Goal: Complete application form

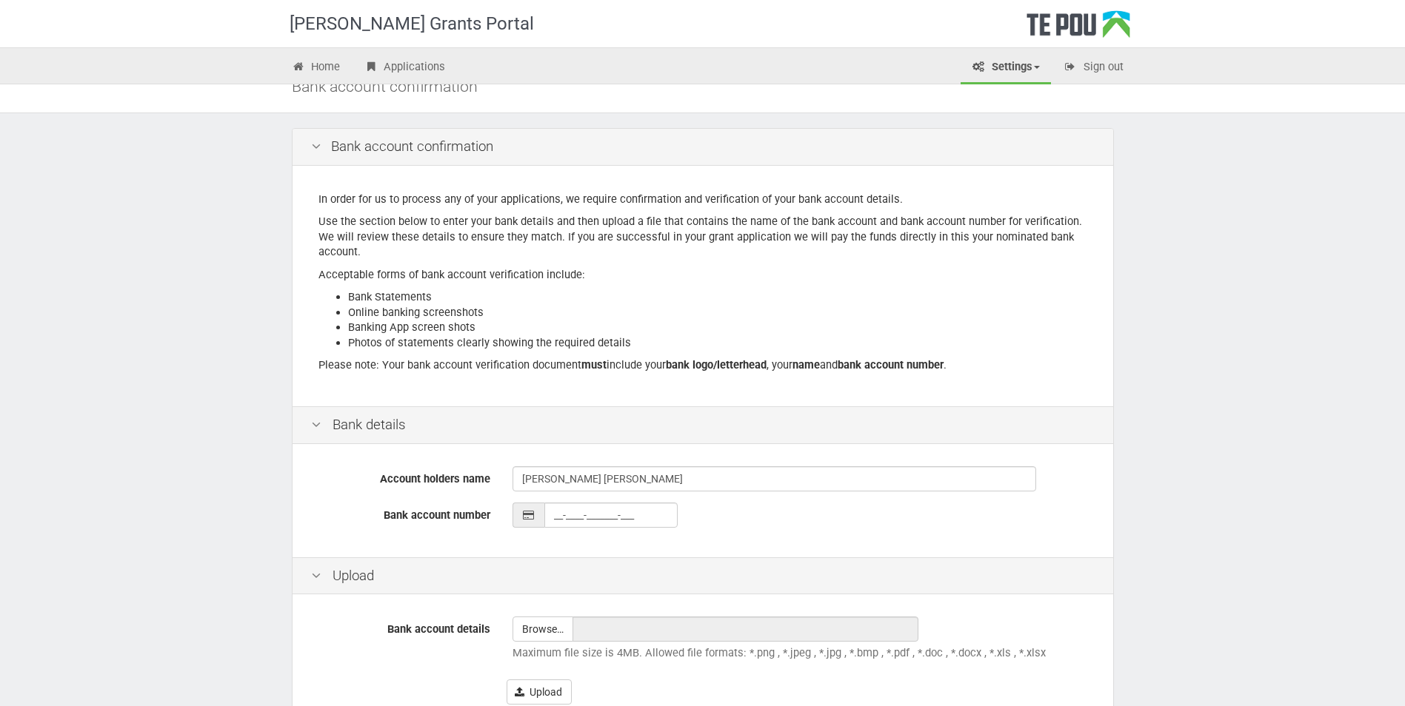
scroll to position [74, 0]
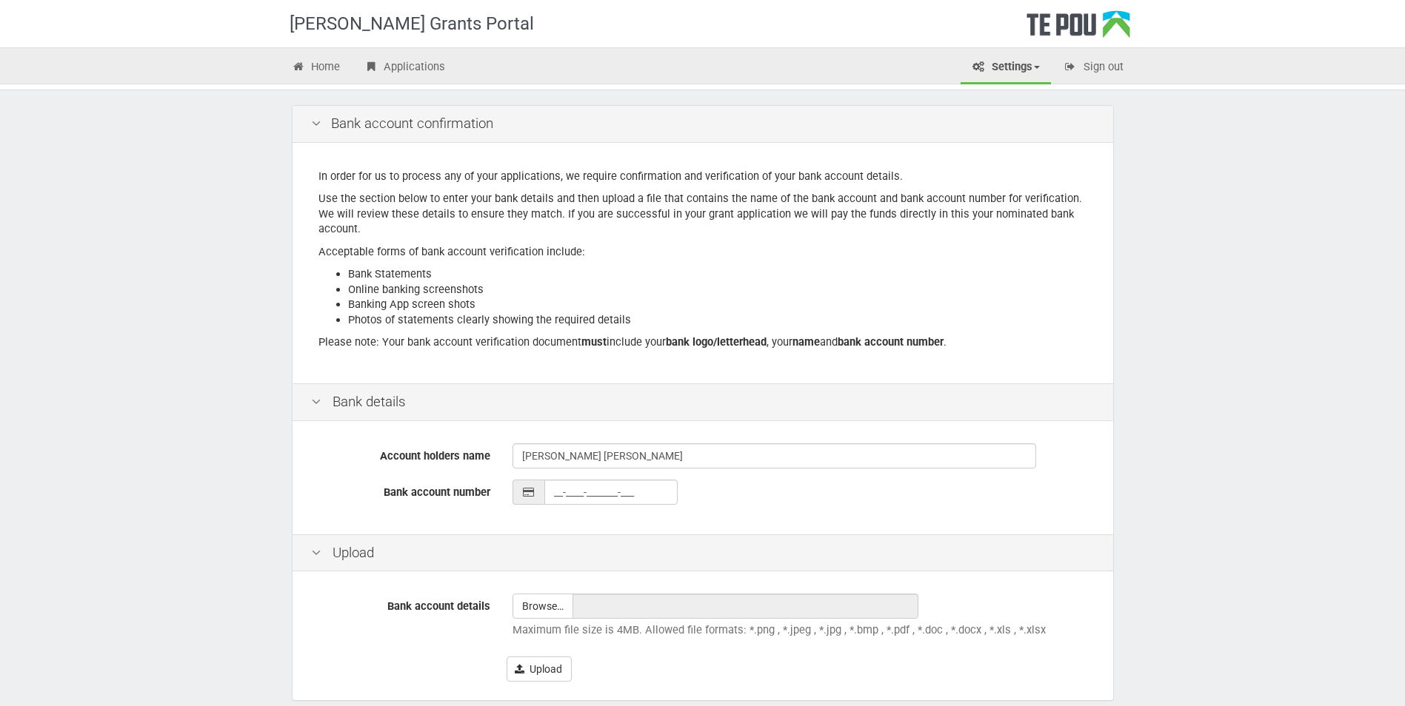
click at [555, 490] on input "__-____-_______-___" at bounding box center [610, 492] width 133 height 25
type input "__-____-_______-___"
click at [549, 489] on input "__-____-_______-___" at bounding box center [610, 492] width 133 height 25
type input "03-0435-0829918-000"
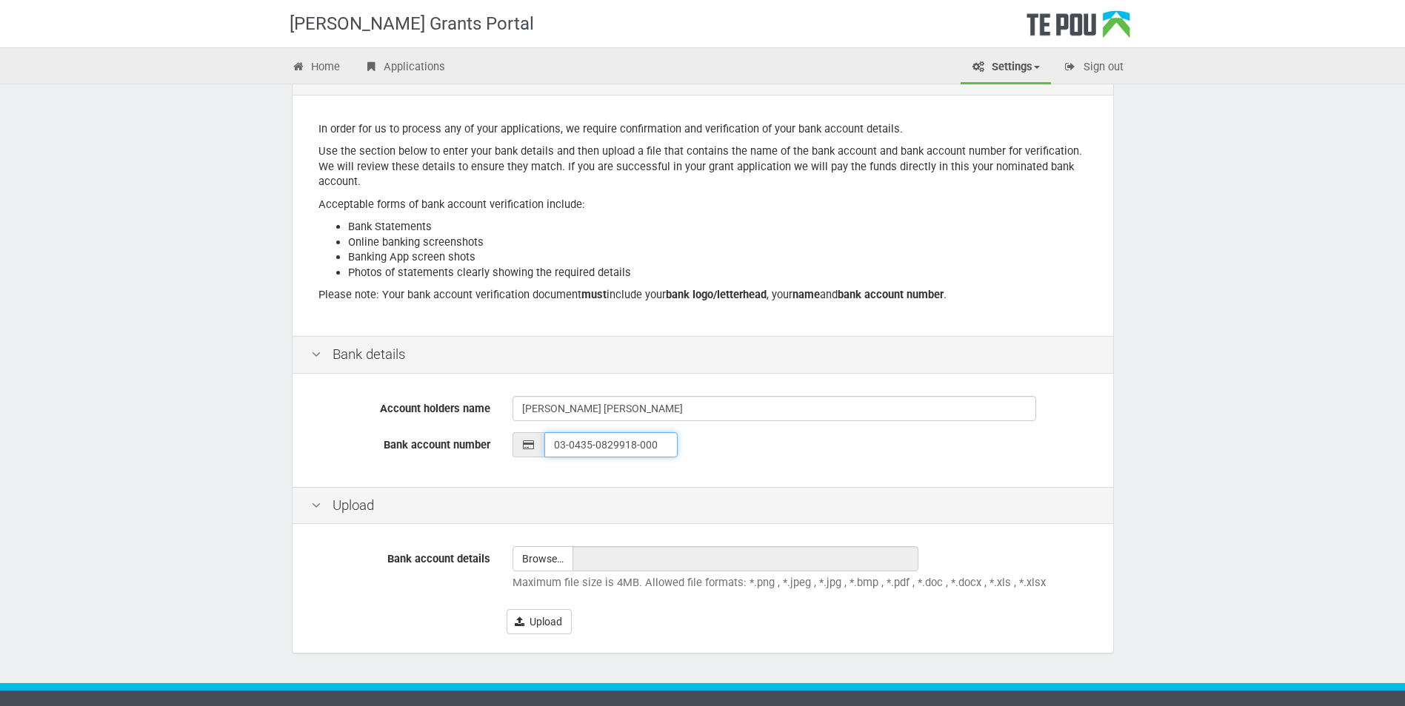
scroll to position [147, 0]
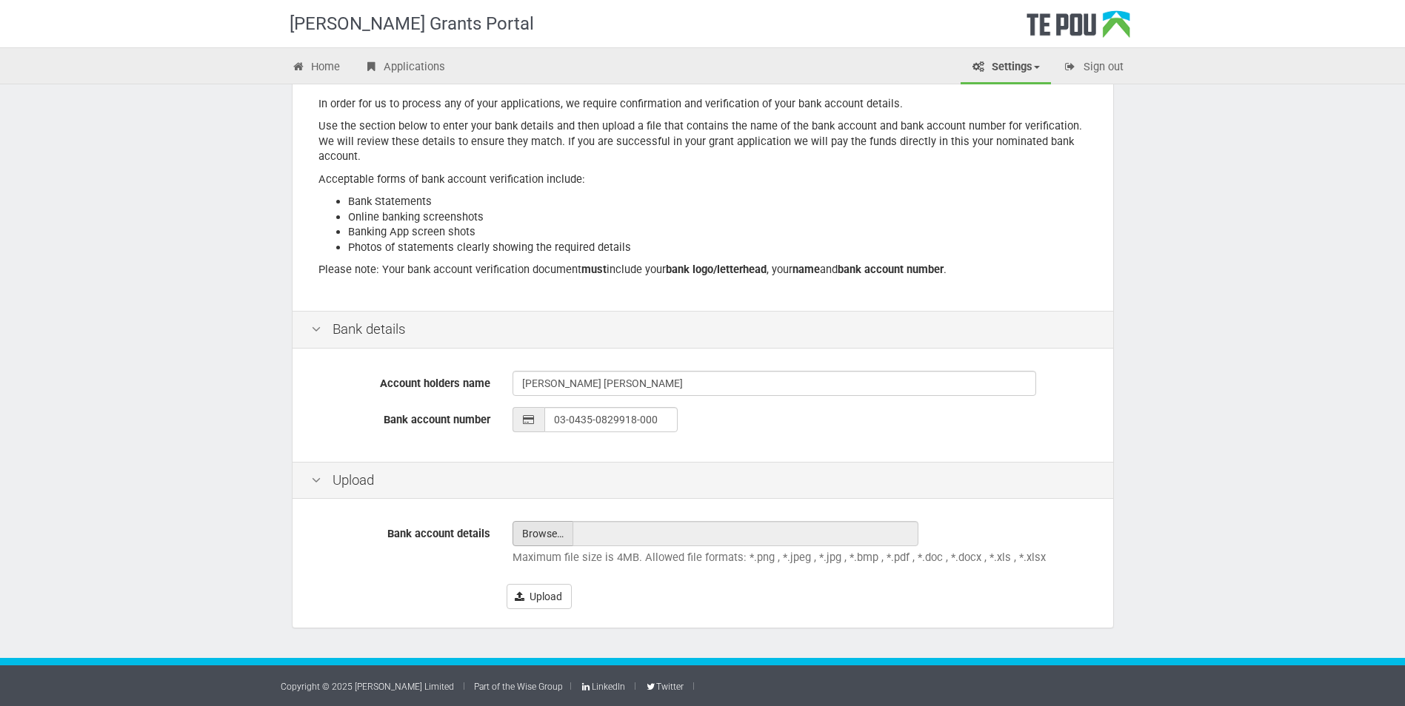
click at [543, 531] on input "file" at bounding box center [542, 534] width 59 height 24
type input "C:\fakepath\scan_taratoa.smith_2025-09-17-10-31-06.pdf"
type input "scan_taratoa.smith_2025-09-17-10-31-06.pdf"
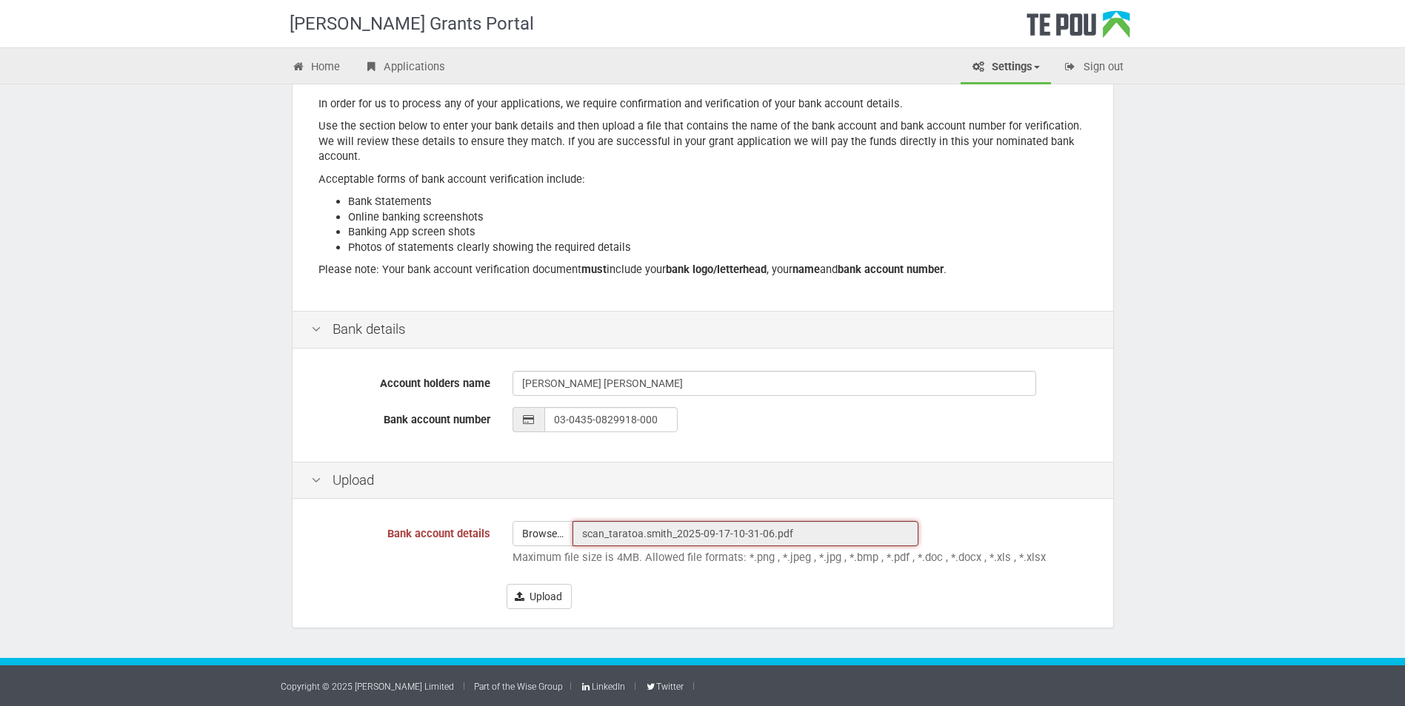
click at [612, 535] on input "scan_taratoa.smith_2025-09-17-10-31-06.pdf" at bounding box center [745, 533] width 346 height 25
click at [613, 535] on input "scan_taratoa.smith_2025-09-17-10-31-06.pdf" at bounding box center [745, 533] width 346 height 25
drag, startPoint x: 801, startPoint y: 531, endPoint x: 562, endPoint y: 537, distance: 238.5
click at [562, 537] on div "Browse… scan_taratoa.smith_2025-09-17-10-31-06.pdf" at bounding box center [734, 533] width 444 height 25
drag, startPoint x: 562, startPoint y: 537, endPoint x: 630, endPoint y: 532, distance: 68.3
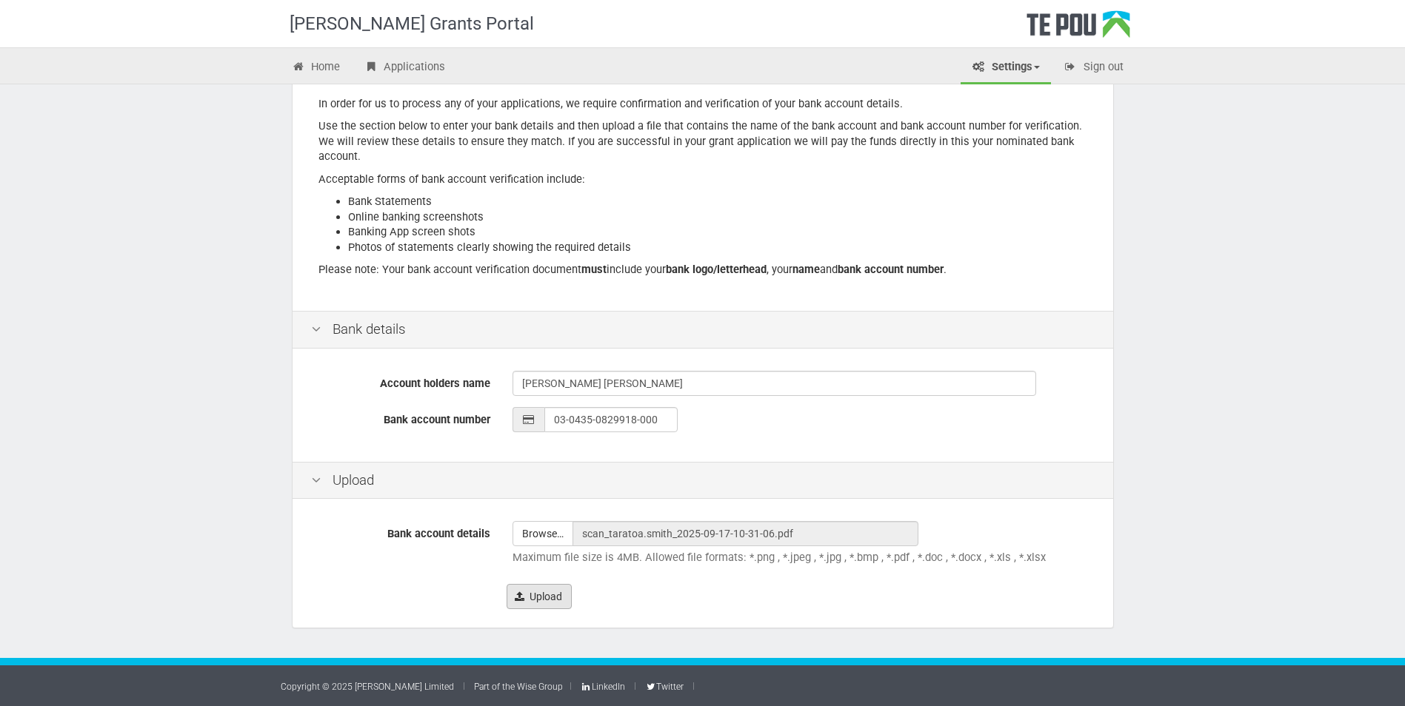
click at [542, 595] on button "Upload" at bounding box center [539, 596] width 65 height 25
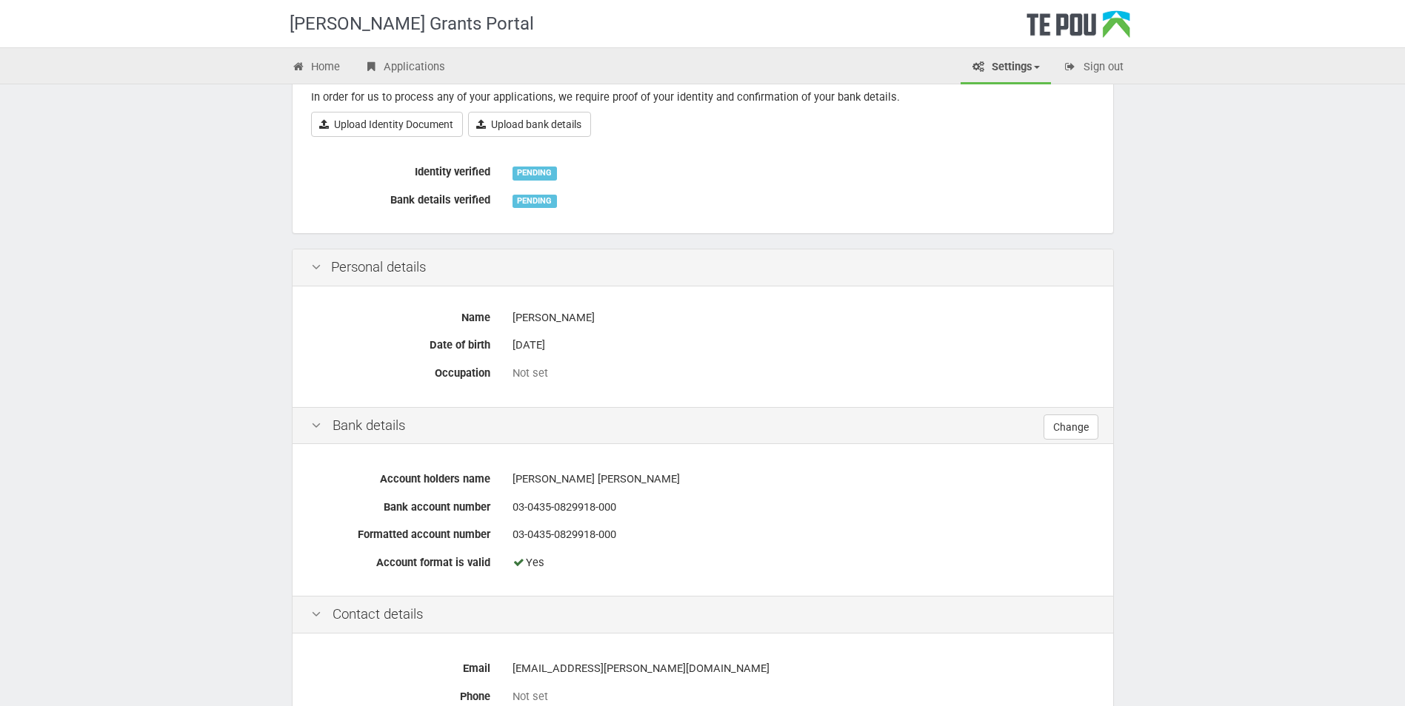
scroll to position [222, 0]
click at [528, 372] on div "Not set" at bounding box center [803, 373] width 582 height 16
drag, startPoint x: 548, startPoint y: 372, endPoint x: 512, endPoint y: 374, distance: 36.3
click at [512, 374] on div "Not set" at bounding box center [803, 373] width 582 height 16
click at [1066, 427] on link "Change" at bounding box center [1070, 426] width 55 height 25
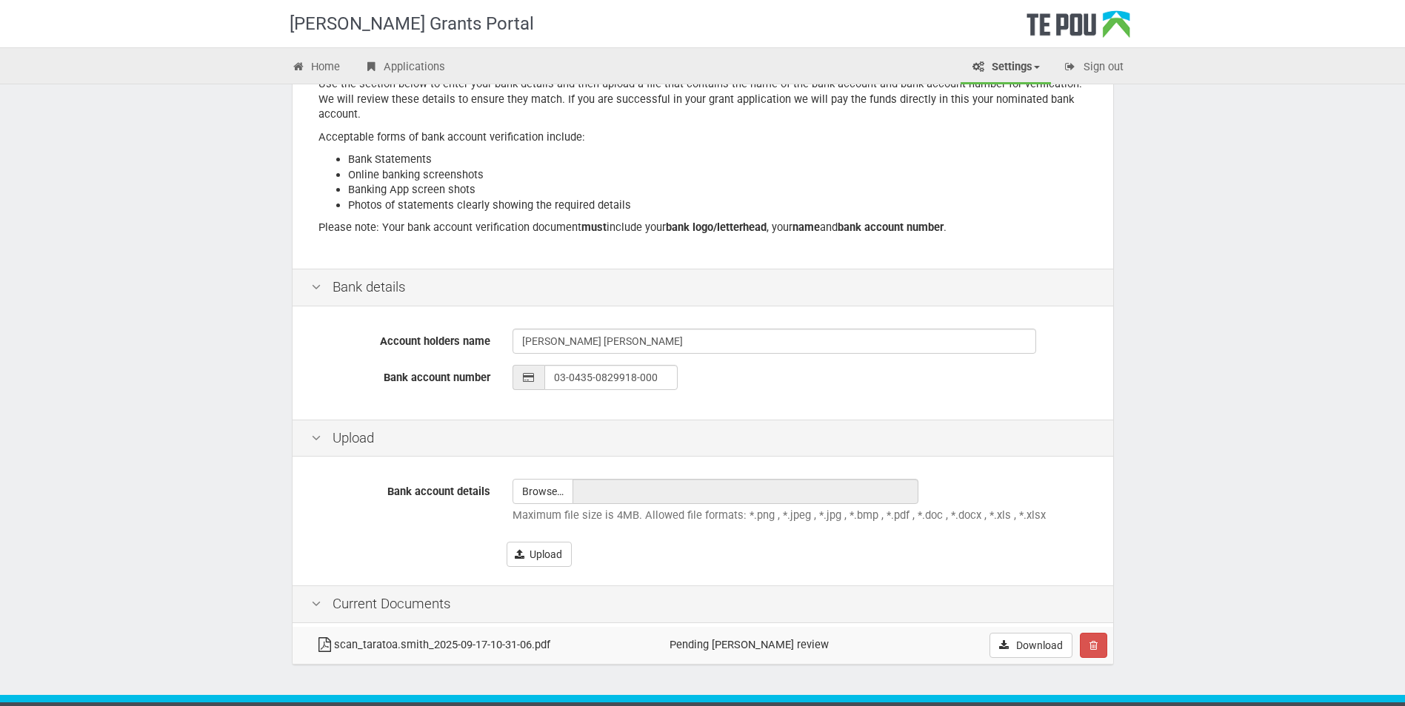
scroll to position [226, 0]
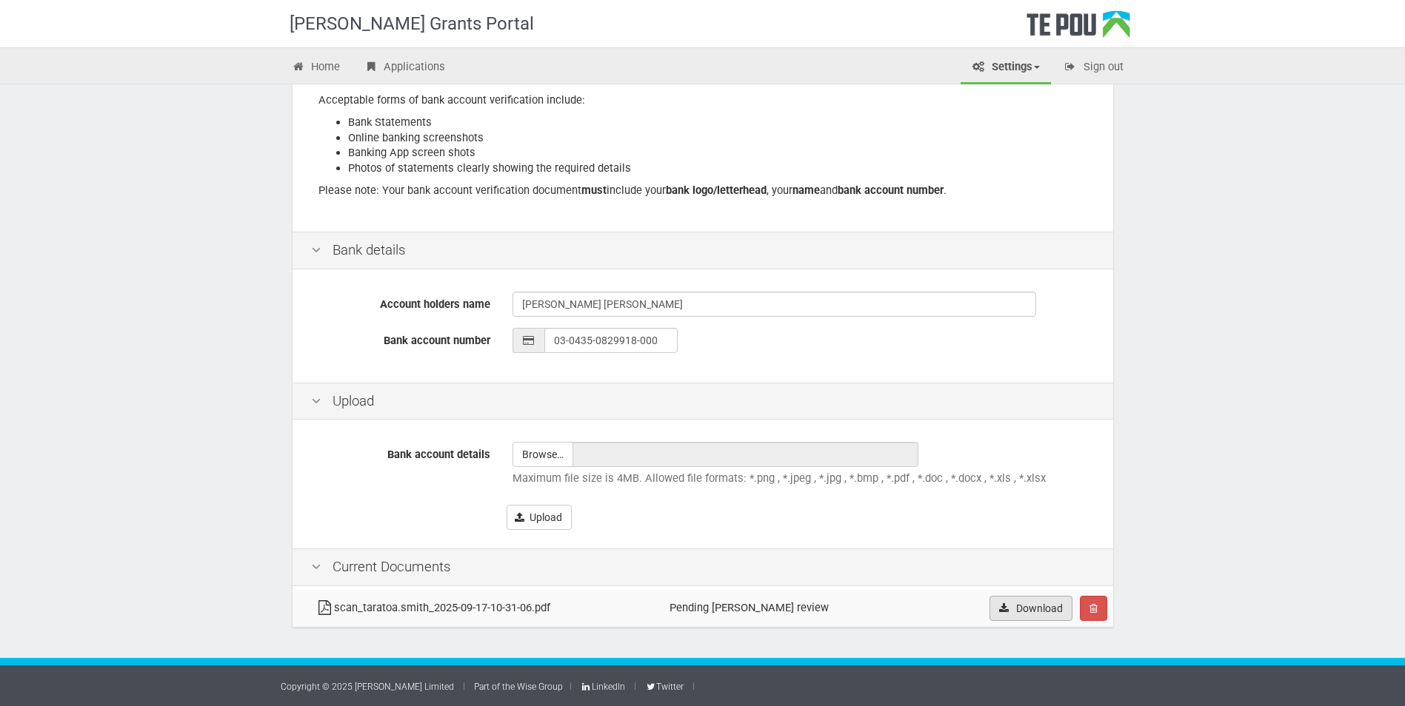
click at [1027, 604] on link "Download" at bounding box center [1030, 608] width 83 height 25
click at [541, 514] on button "Upload" at bounding box center [539, 517] width 65 height 25
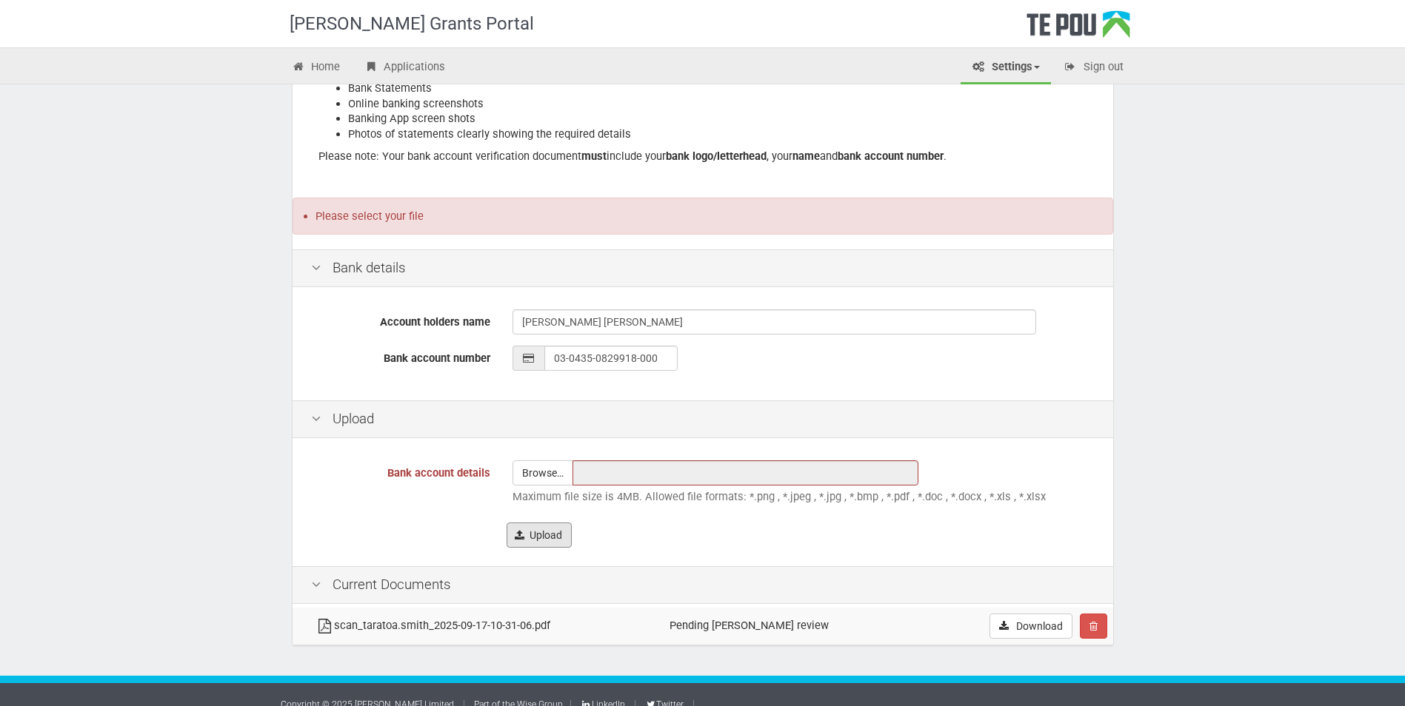
scroll to position [278, 0]
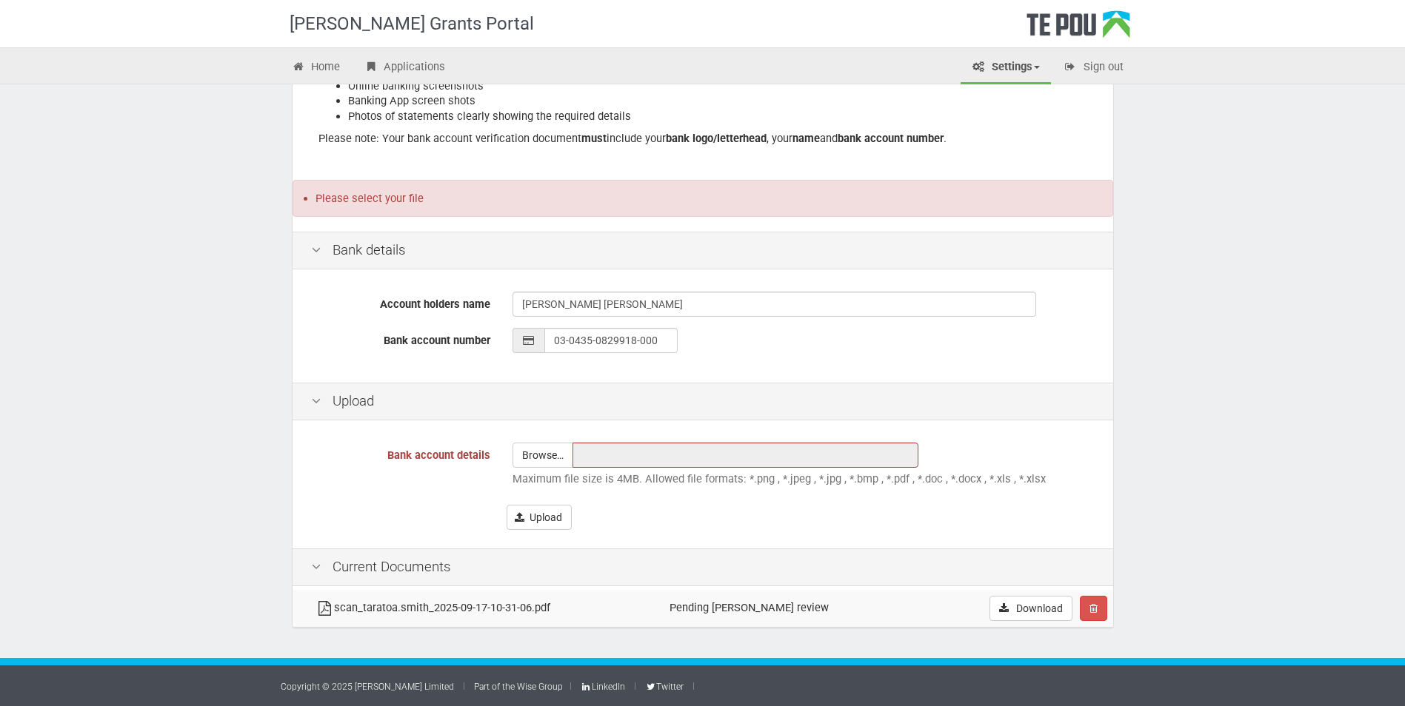
drag, startPoint x: 584, startPoint y: 454, endPoint x: 1254, endPoint y: 230, distance: 707.5
click at [1254, 230] on div "Te Pou Grants Portal Home Applications Settings Profile My account FAQs Sign ou…" at bounding box center [702, 214] width 1405 height 984
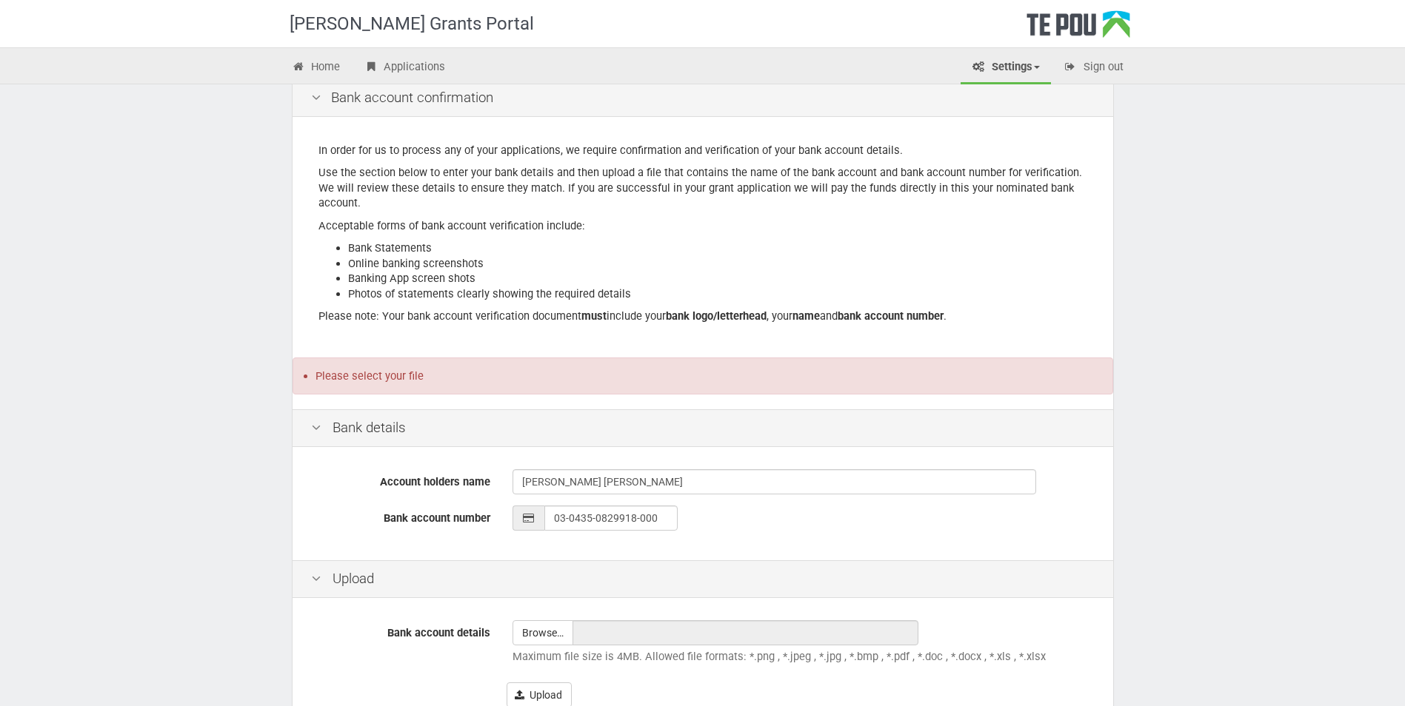
scroll to position [0, 0]
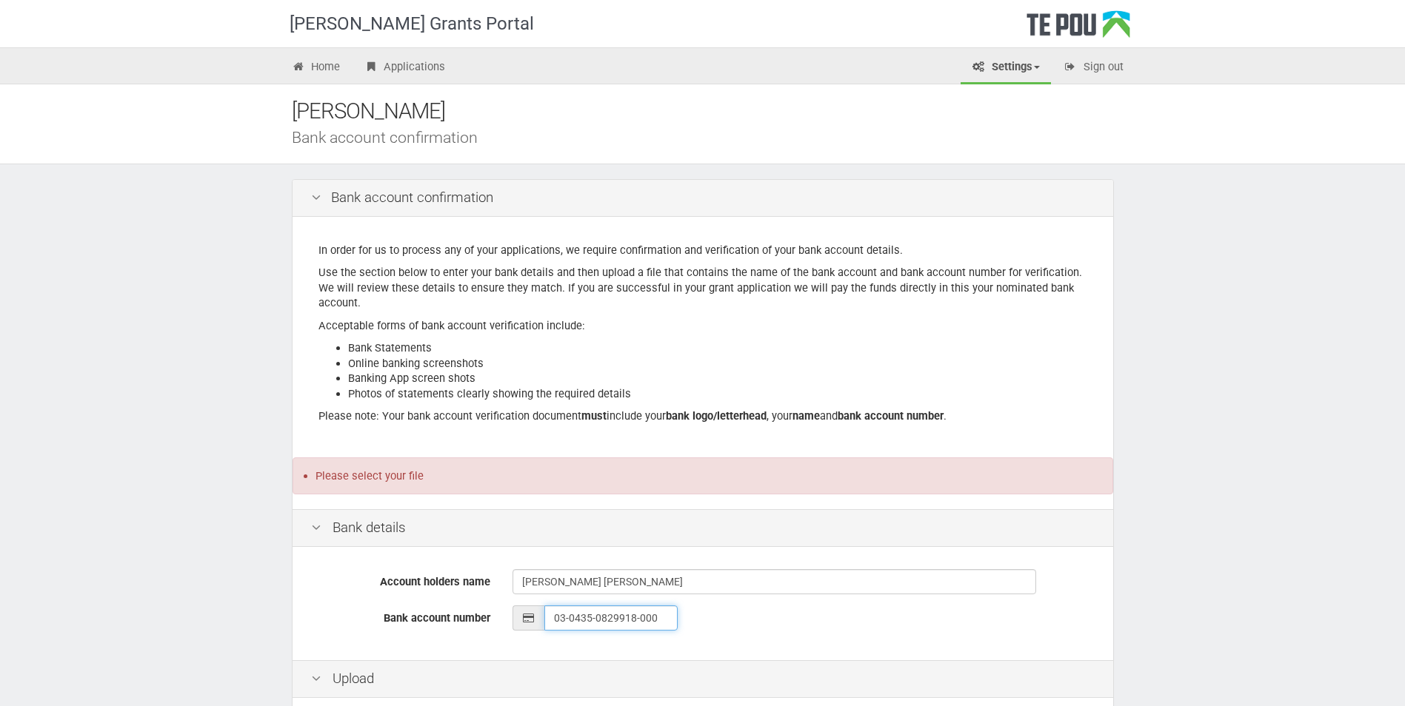
click at [664, 612] on input "03-0435-0829918-000" at bounding box center [610, 618] width 133 height 25
type input "03-0435-0829918-003"
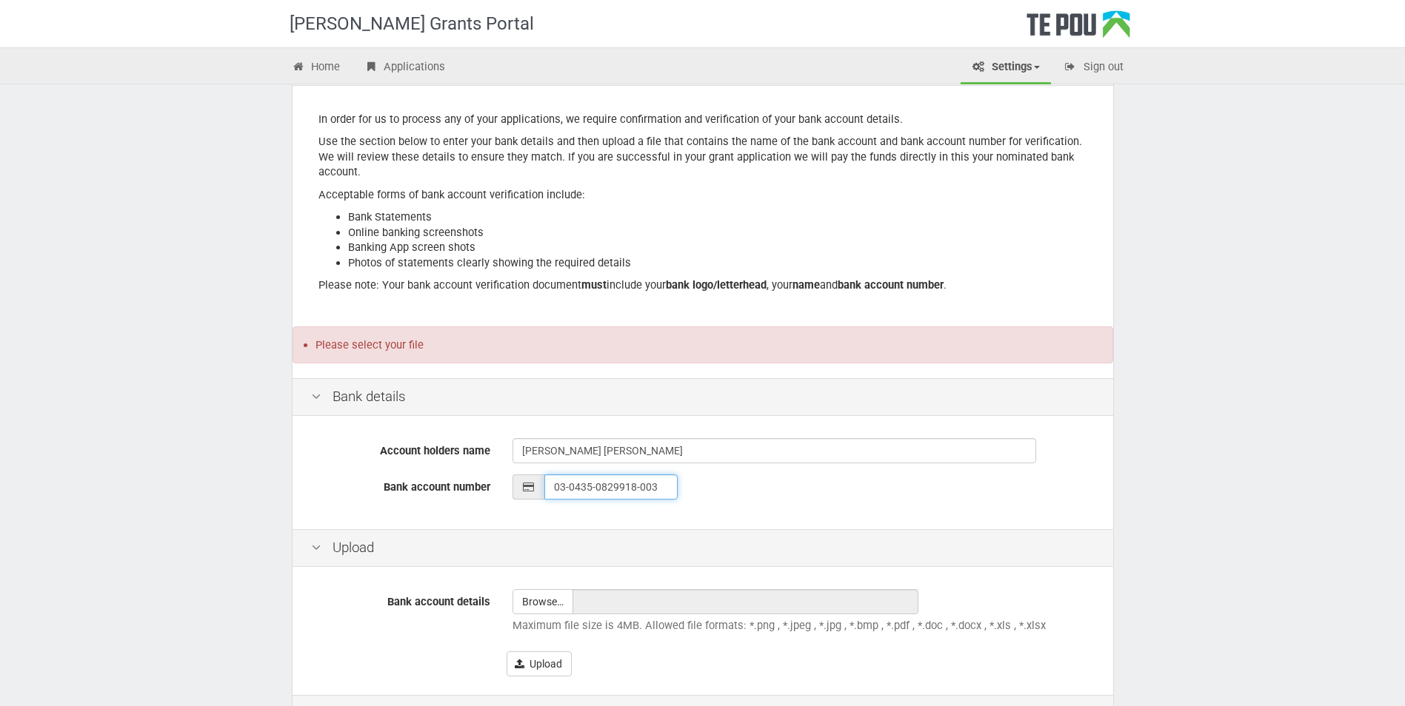
scroll to position [148, 0]
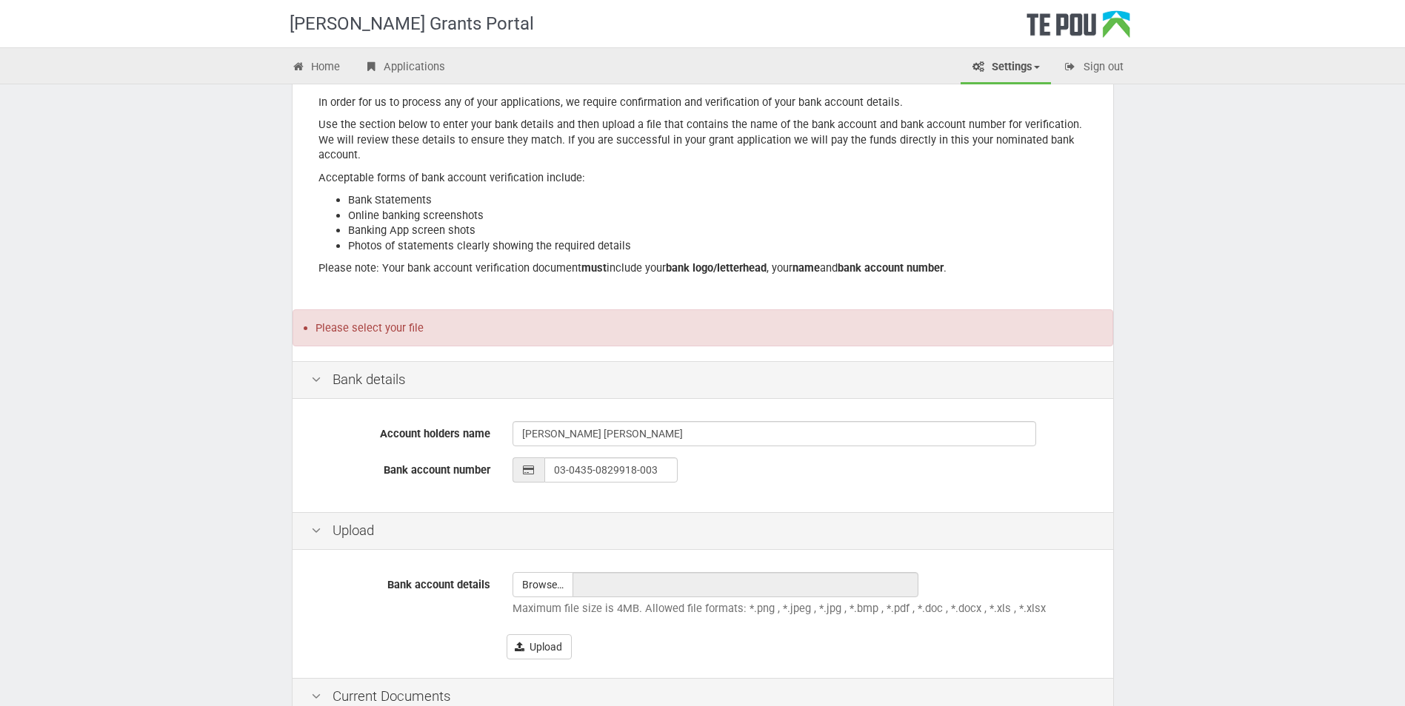
click at [723, 474] on div "03-0435-0829918-003" at bounding box center [803, 470] width 582 height 25
click at [381, 326] on li "Please select your file" at bounding box center [708, 327] width 786 height 13
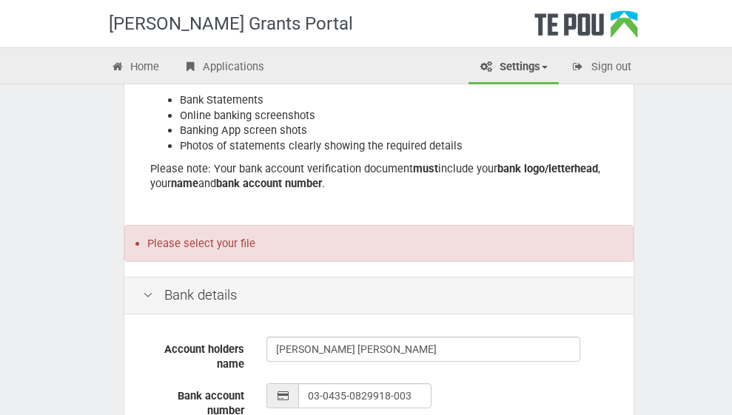
scroll to position [296, 0]
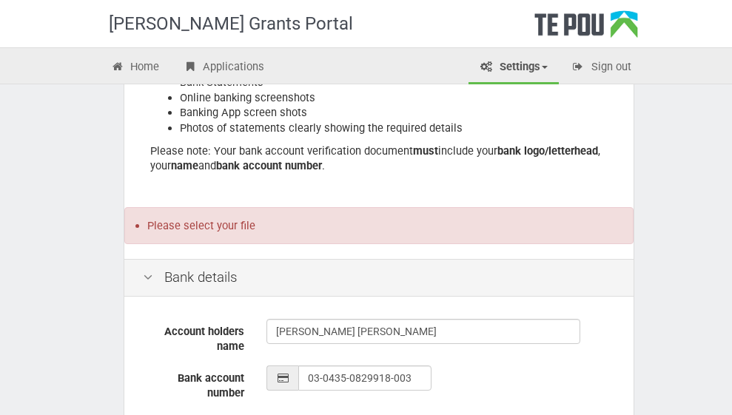
click at [147, 219] on li "Please select your file" at bounding box center [384, 225] width 475 height 13
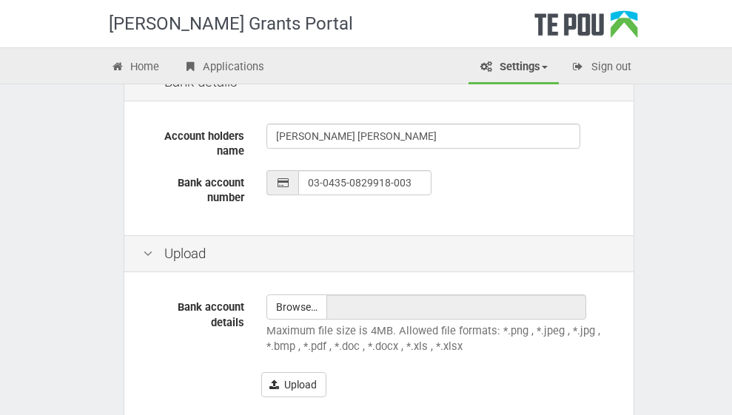
scroll to position [592, 0]
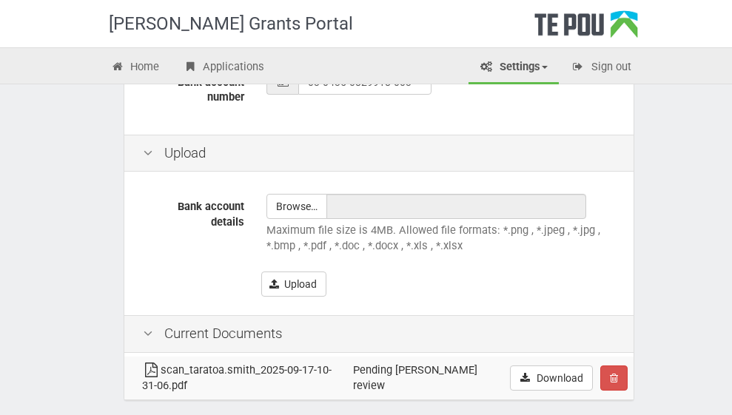
type input "C:\fakepath\Bank details.msg"
type input "Bank details.msg"
click at [261, 272] on button "Upload" at bounding box center [293, 284] width 65 height 25
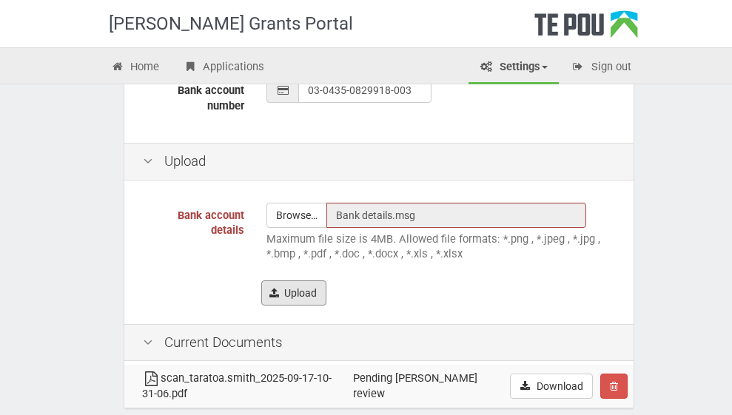
scroll to position [599, 0]
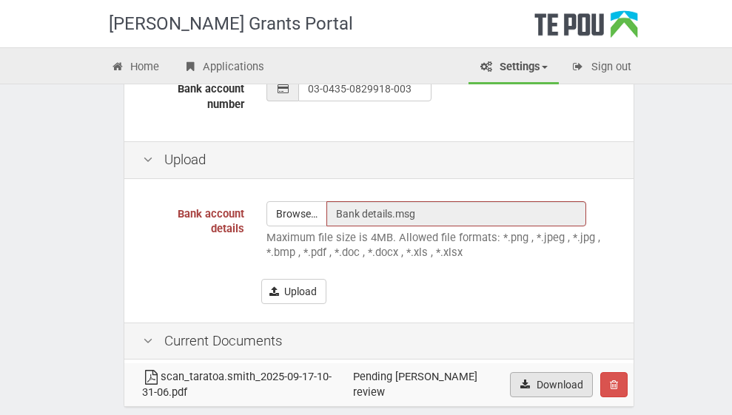
click at [593, 372] on link "Download" at bounding box center [551, 384] width 83 height 25
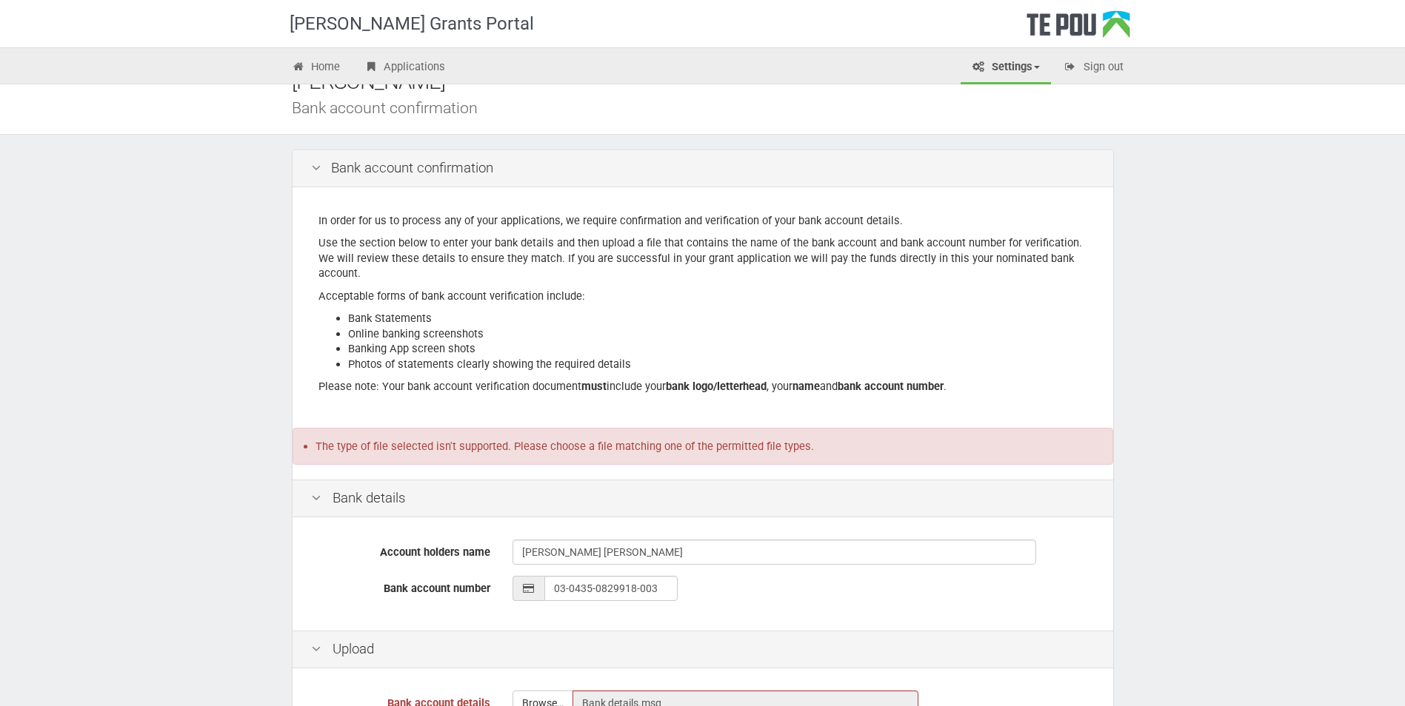
scroll to position [0, 0]
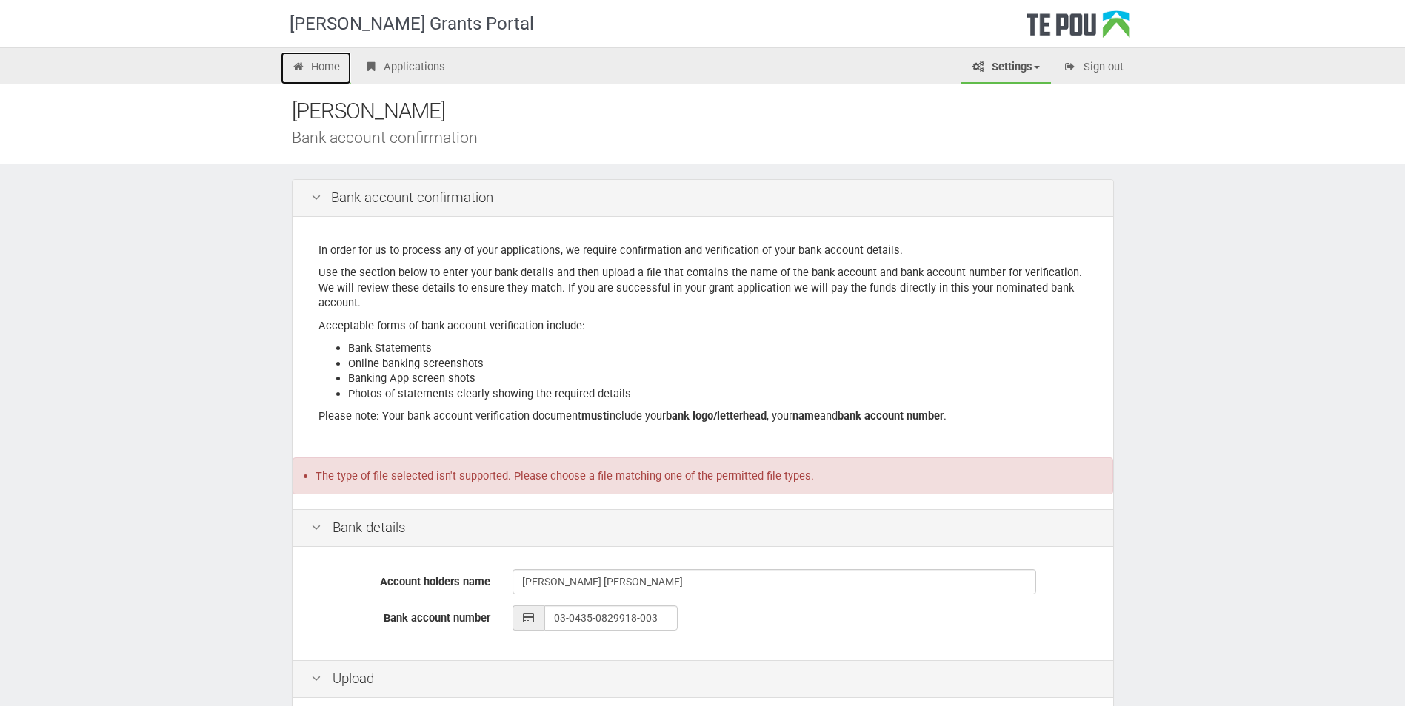
click at [333, 65] on link "Home" at bounding box center [316, 68] width 71 height 33
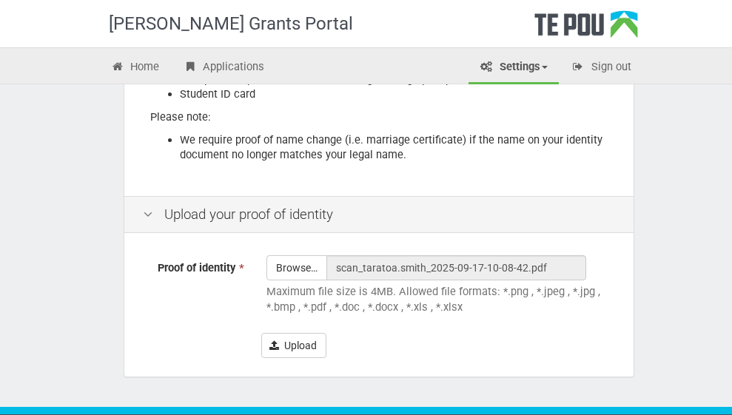
scroll to position [355, 0]
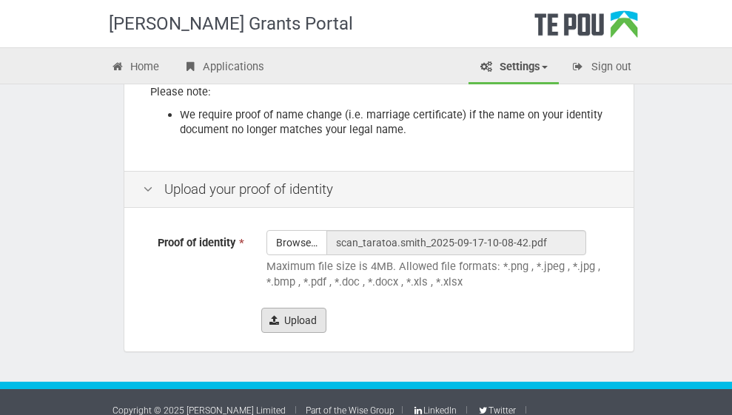
click at [261, 308] on button "Upload" at bounding box center [293, 320] width 65 height 25
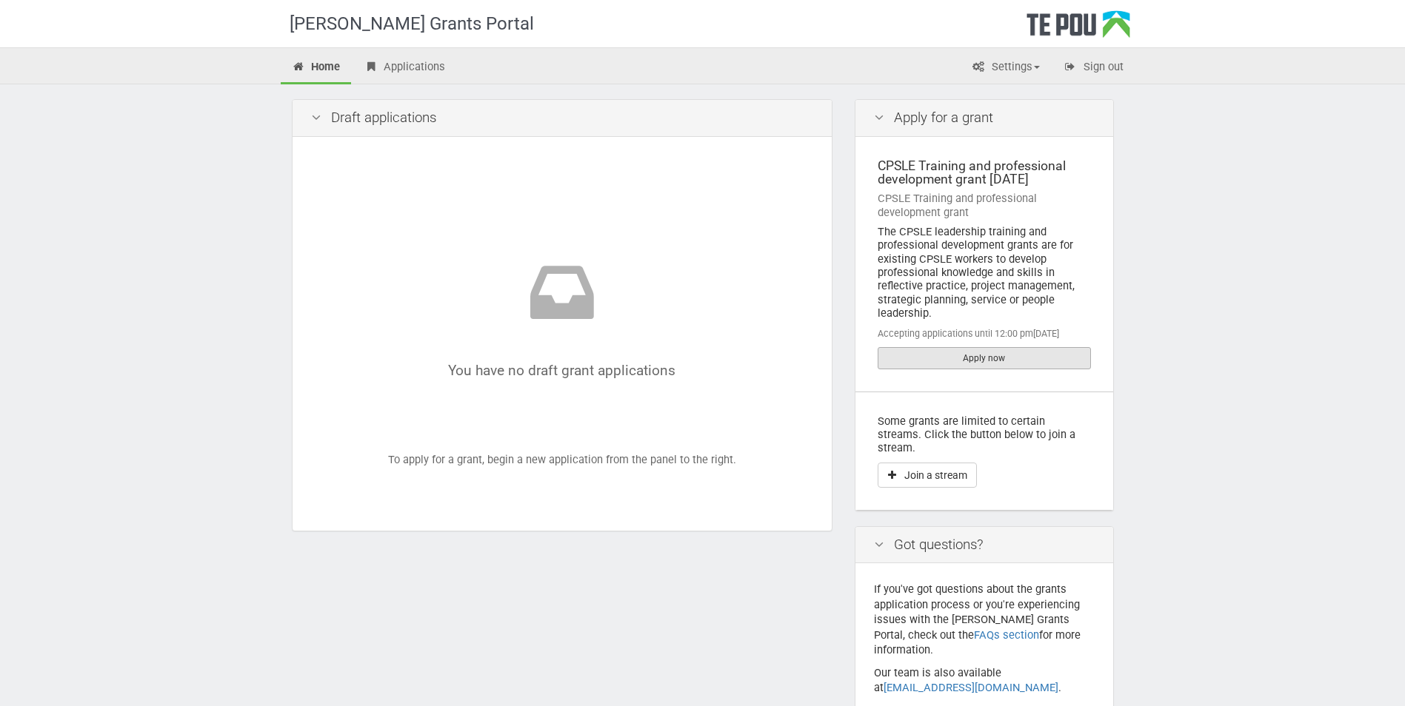
click at [983, 355] on link "Apply now" at bounding box center [984, 358] width 213 height 22
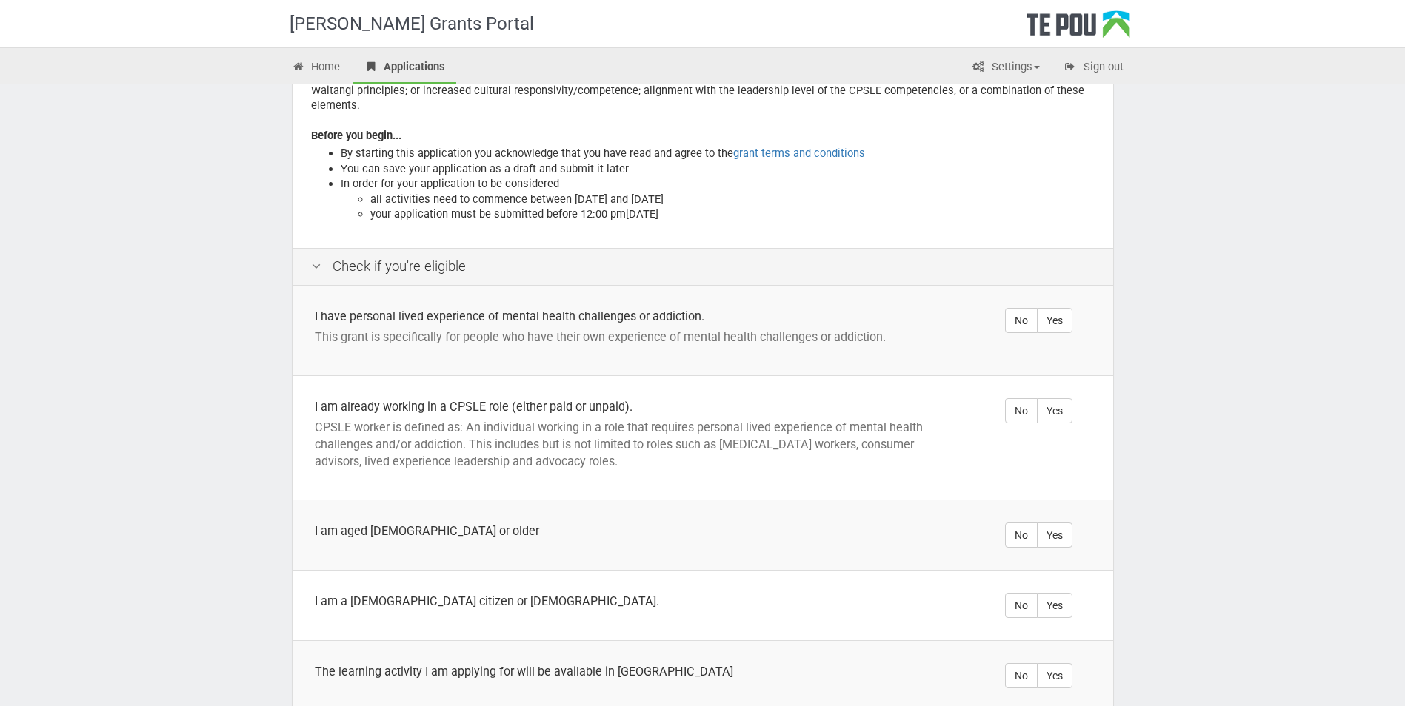
scroll to position [148, 0]
click at [1060, 307] on label "Yes" at bounding box center [1055, 319] width 36 height 25
radio input "true"
click at [1057, 398] on label "Yes" at bounding box center [1055, 410] width 36 height 25
radio input "true"
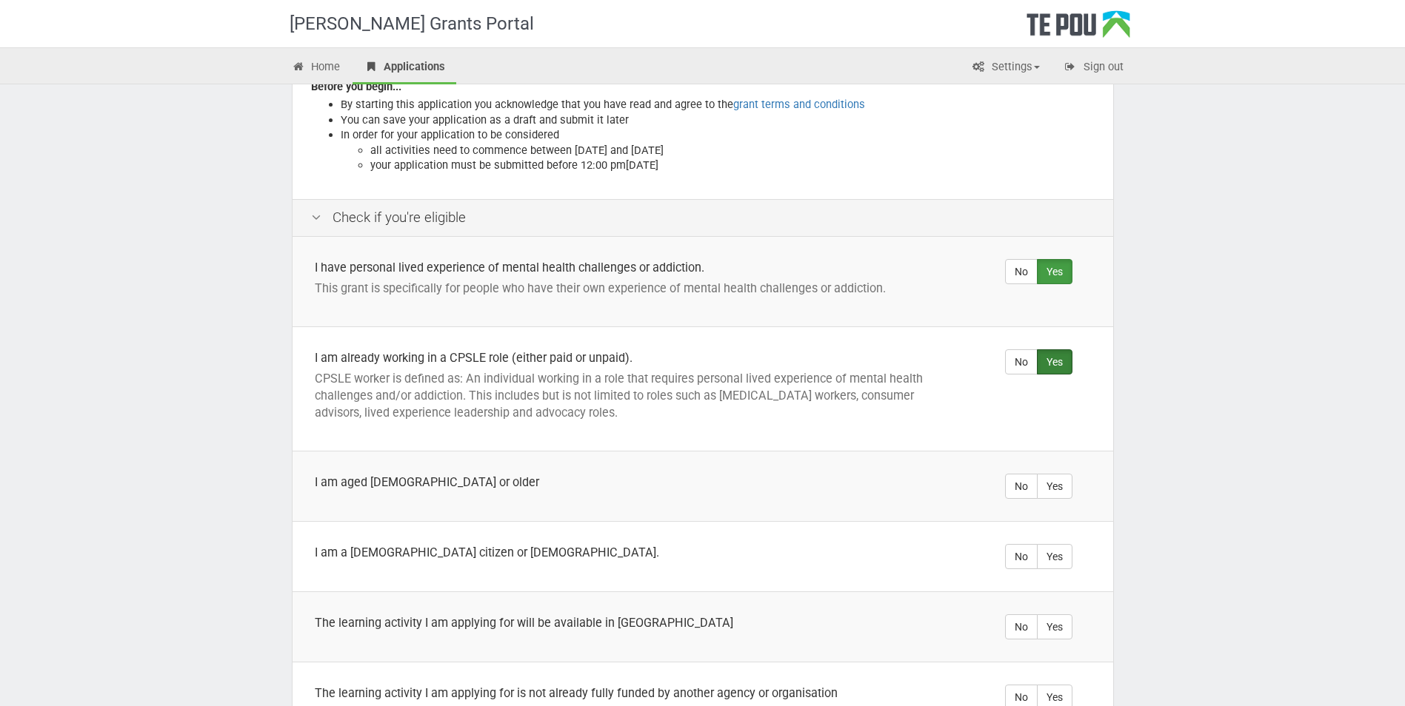
scroll to position [296, 0]
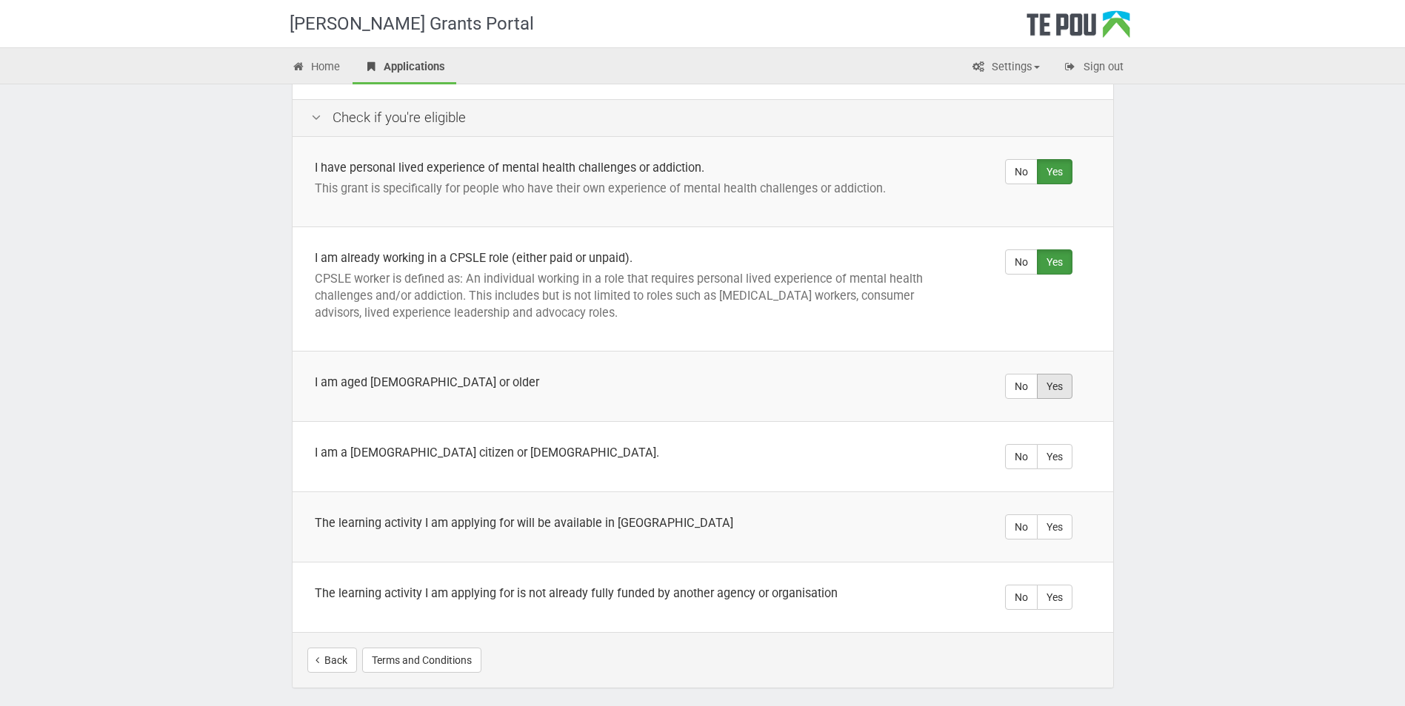
click at [1049, 374] on label "Yes" at bounding box center [1055, 386] width 36 height 25
radio input "true"
click at [1063, 444] on label "Yes" at bounding box center [1055, 456] width 36 height 25
radio input "true"
click at [1060, 515] on label "Yes" at bounding box center [1055, 527] width 36 height 25
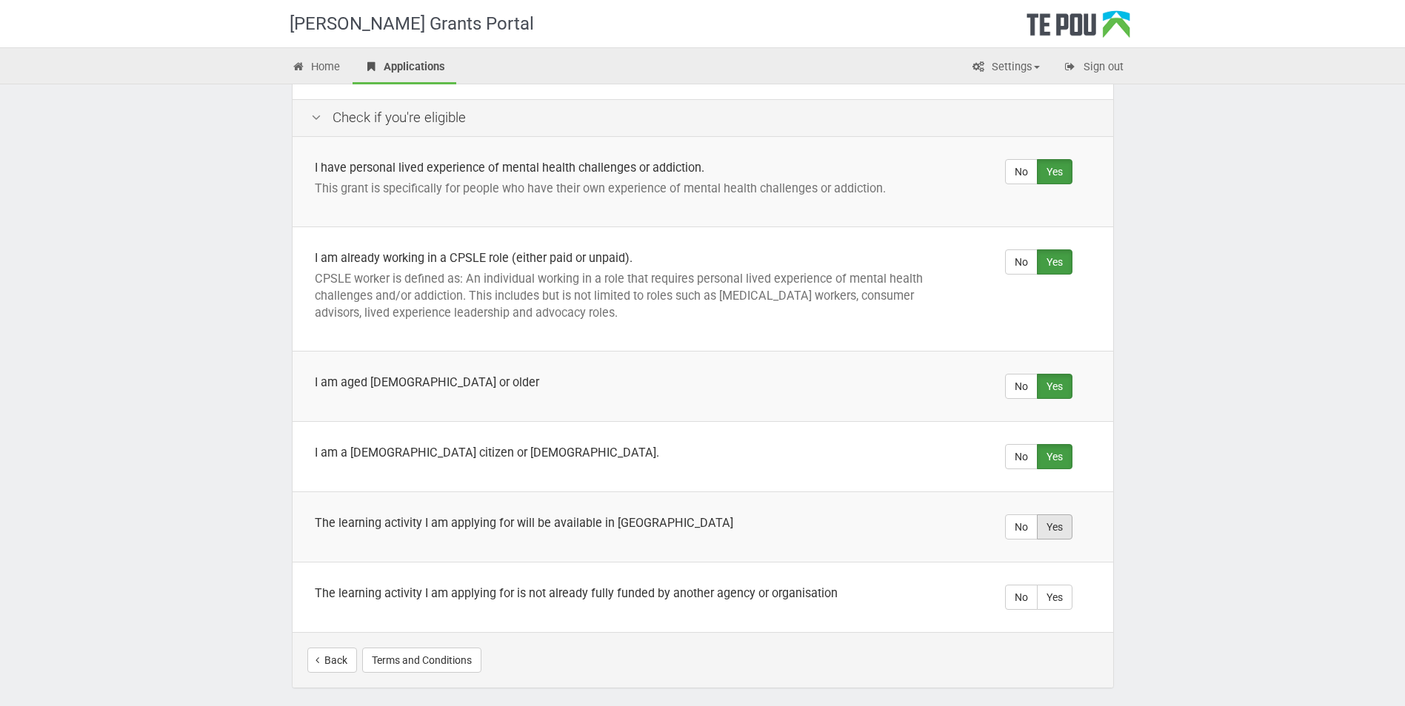
radio input "true"
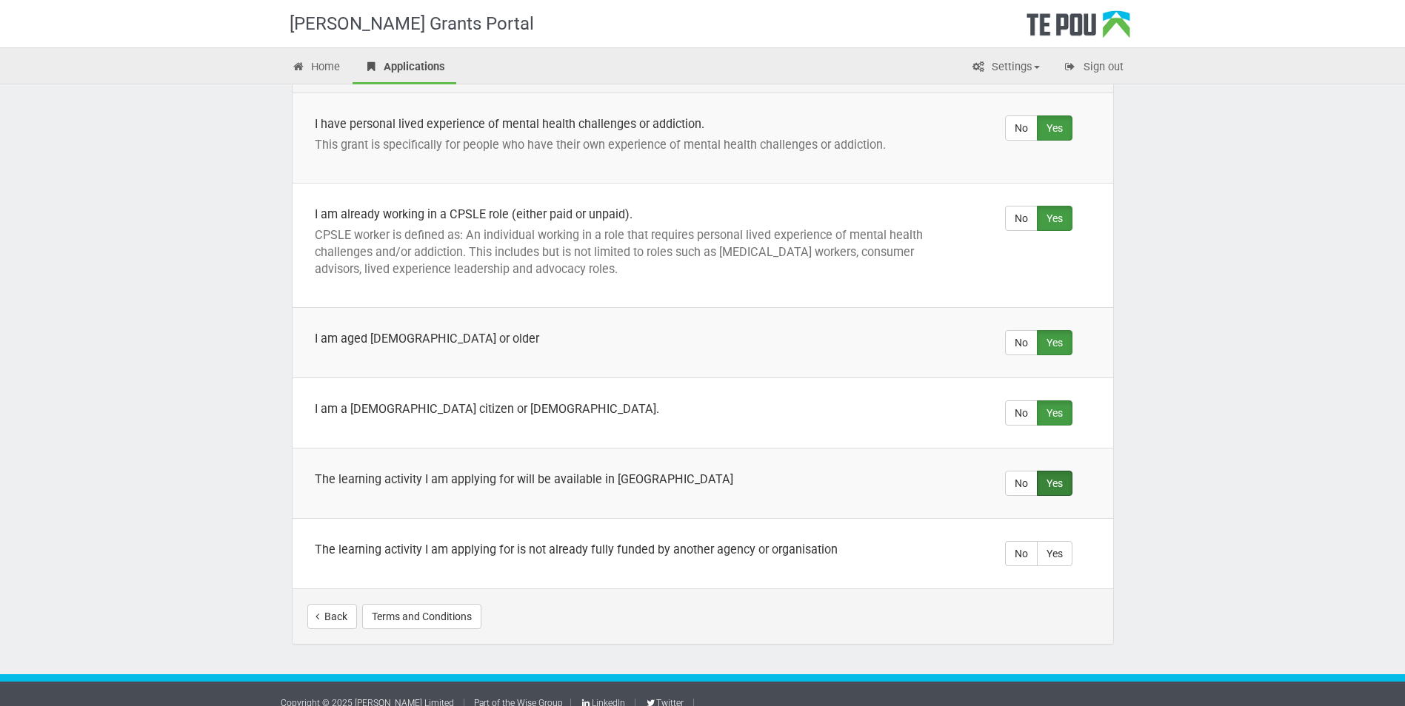
scroll to position [341, 0]
click at [1049, 541] on label "Yes" at bounding box center [1055, 553] width 36 height 25
radio input "true"
click at [1025, 604] on button "Start your application" at bounding box center [1034, 616] width 128 height 25
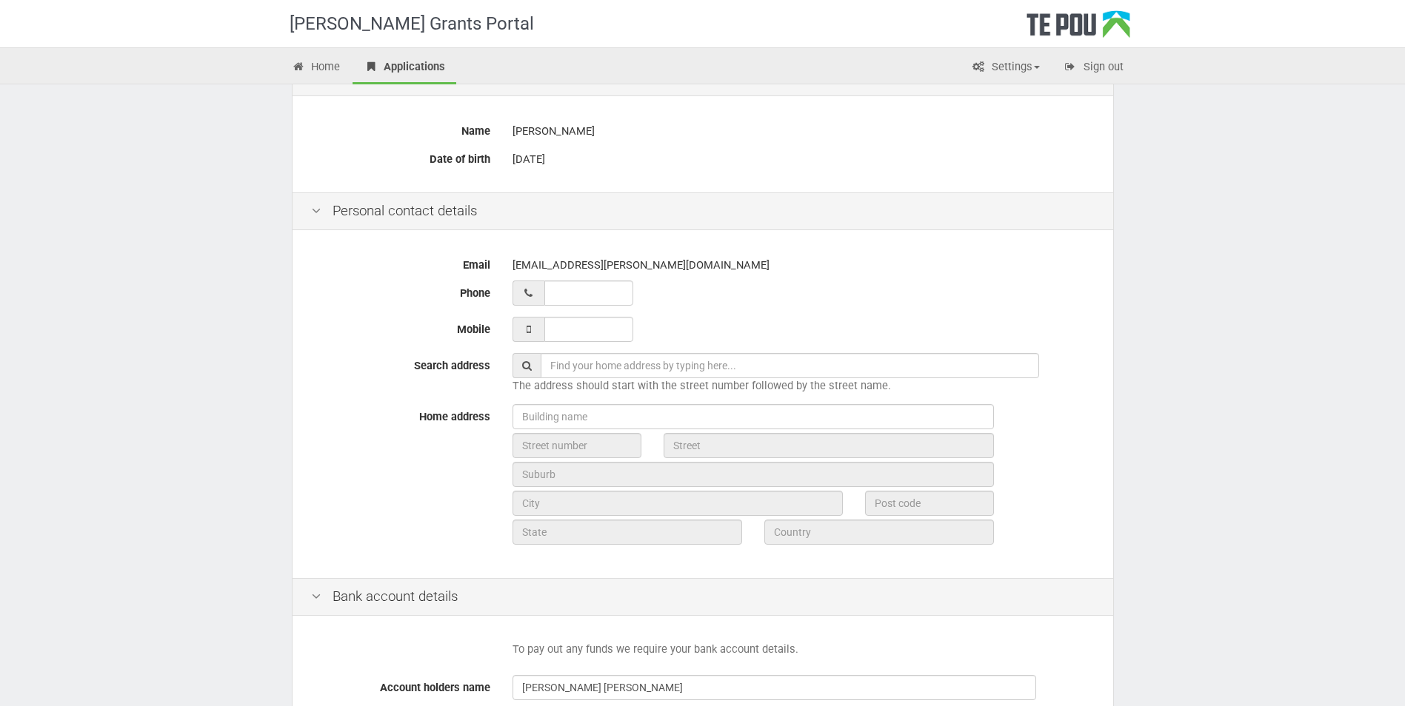
scroll to position [222, 0]
click at [553, 288] on input "__ ___ ______" at bounding box center [588, 290] width 89 height 25
type input "02 744 02526"
click at [550, 326] on input "___ ___ _____" at bounding box center [588, 327] width 89 height 25
type input "020 402 55660"
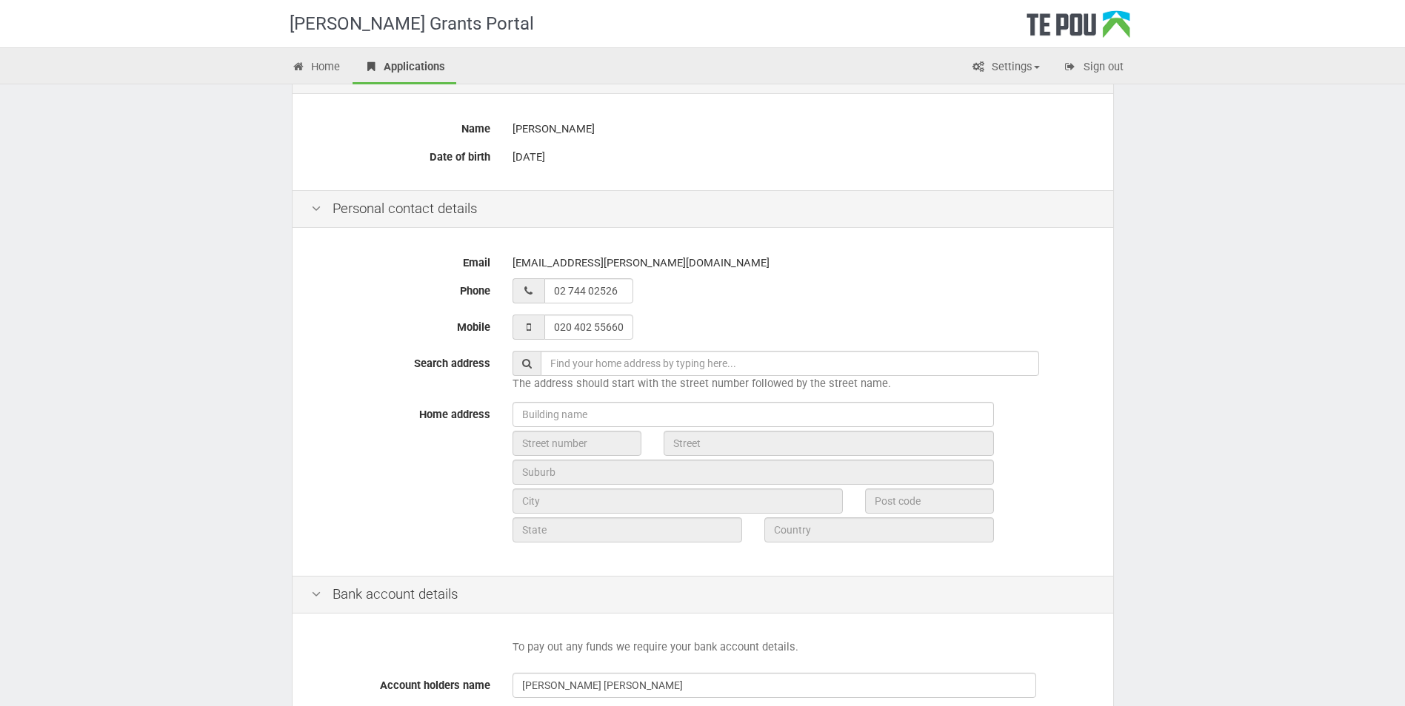
click at [726, 295] on div "02 744 02526" at bounding box center [803, 290] width 582 height 25
click at [527, 366] on icon at bounding box center [527, 363] width 10 height 10
click at [558, 364] on input "text" at bounding box center [790, 363] width 498 height 25
click at [552, 364] on input "text" at bounding box center [790, 363] width 498 height 25
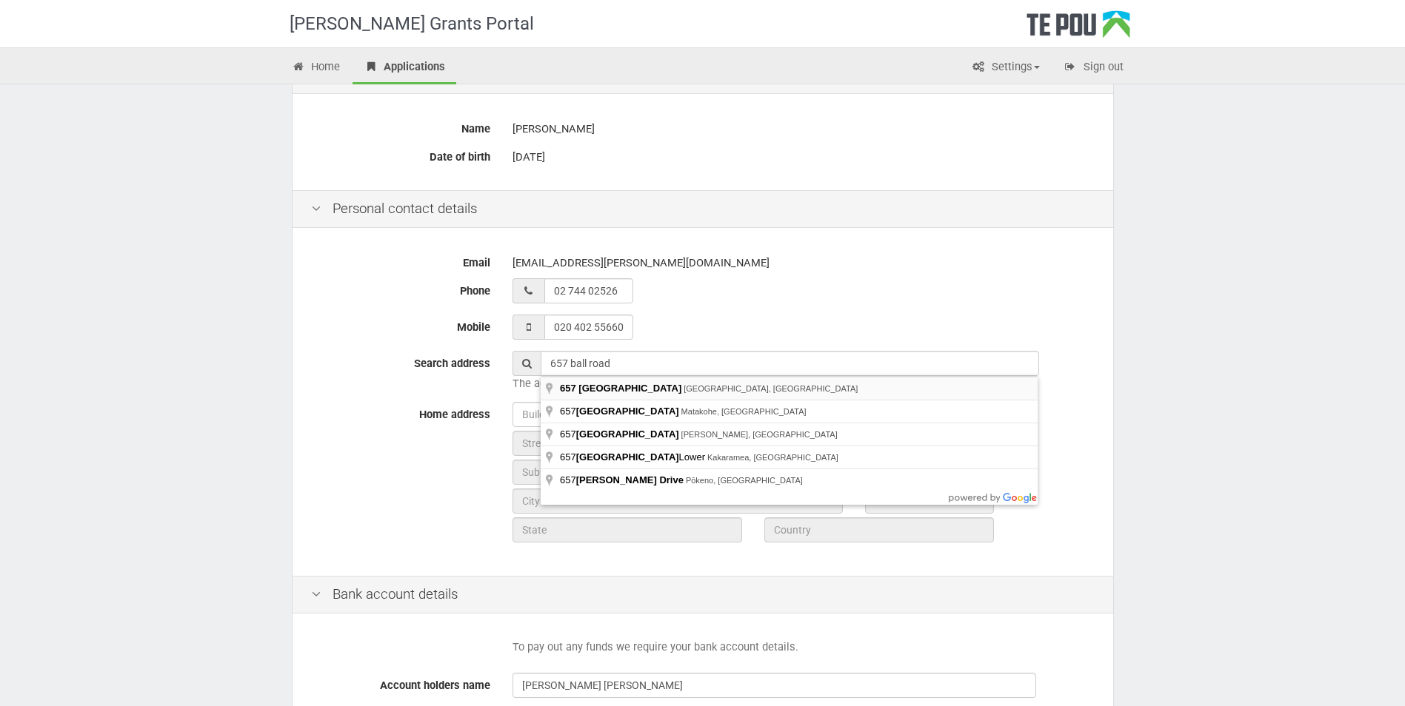
type input "657 Ball Road, Hurleyville, New Zealand"
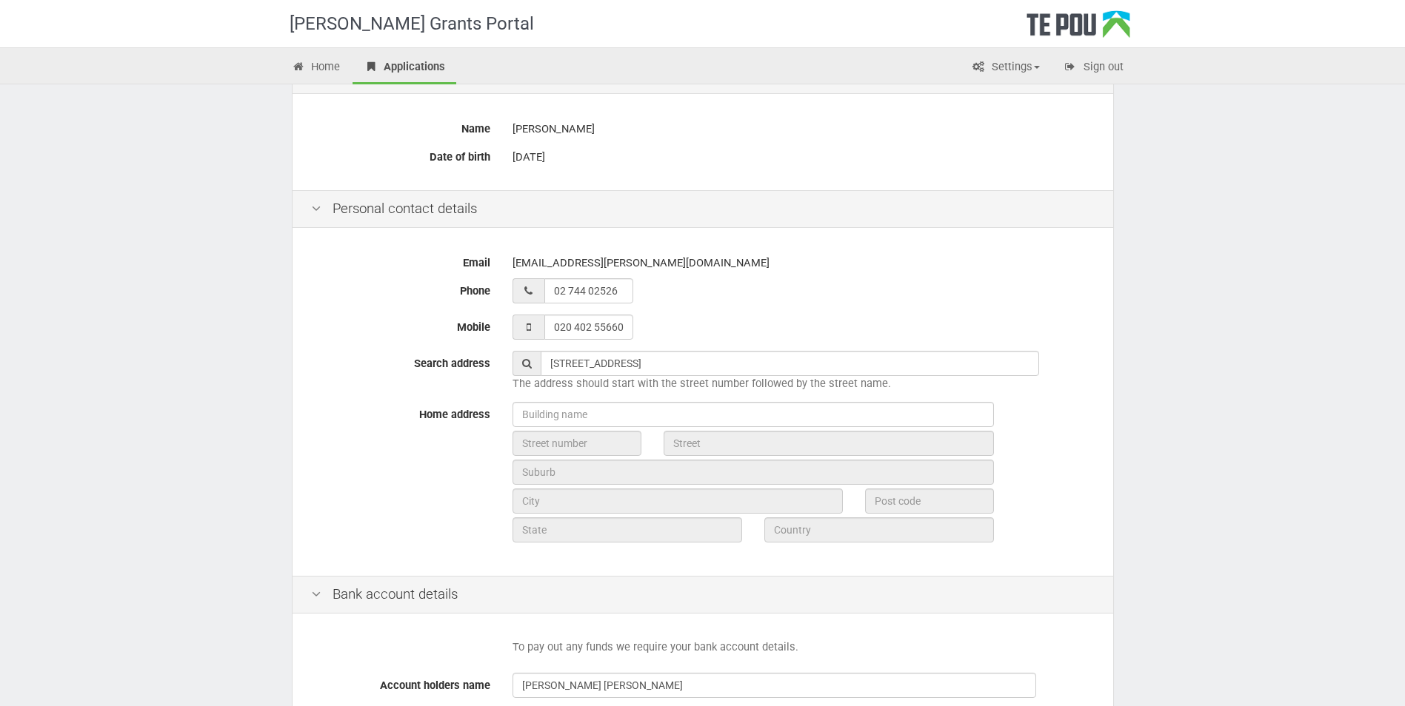
type input "657"
type input "Ball Road"
type input "Hurleyville"
type input "4598"
type input "Taranaki Region"
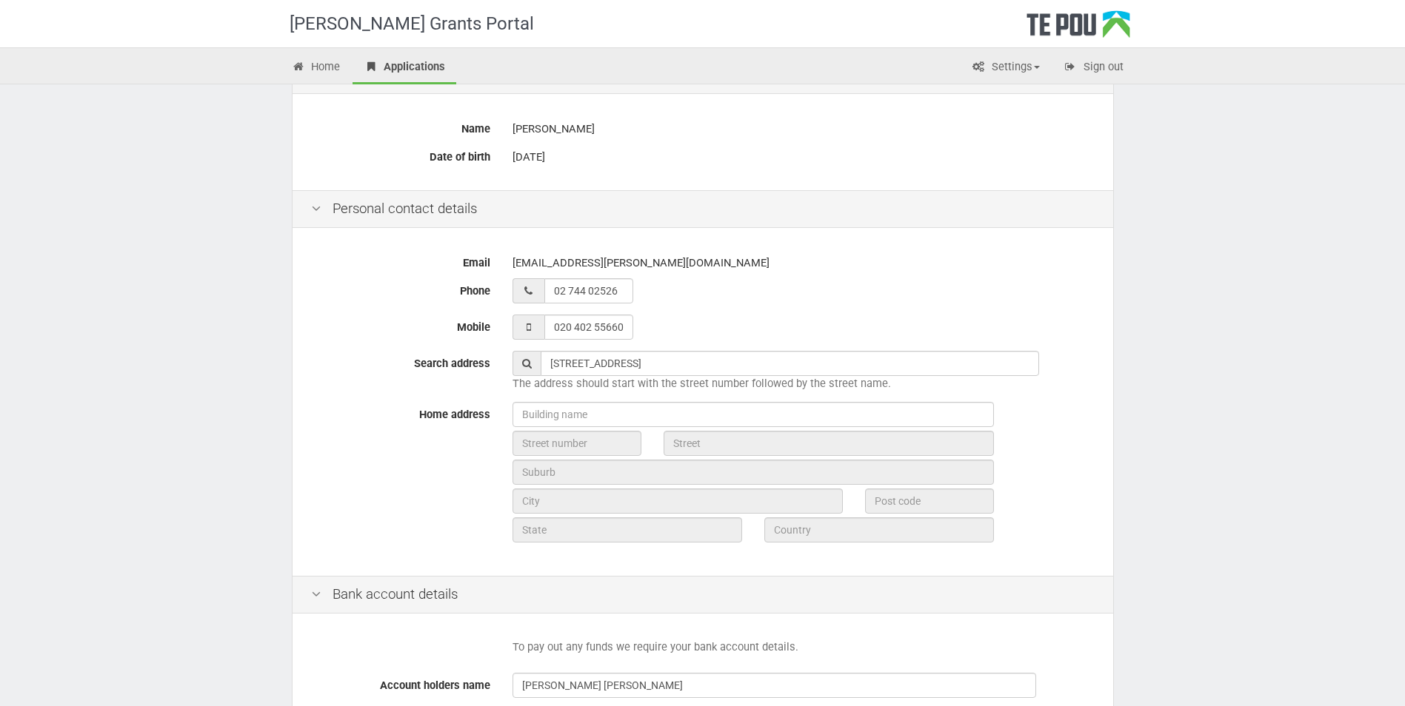
type input "New Zealand"
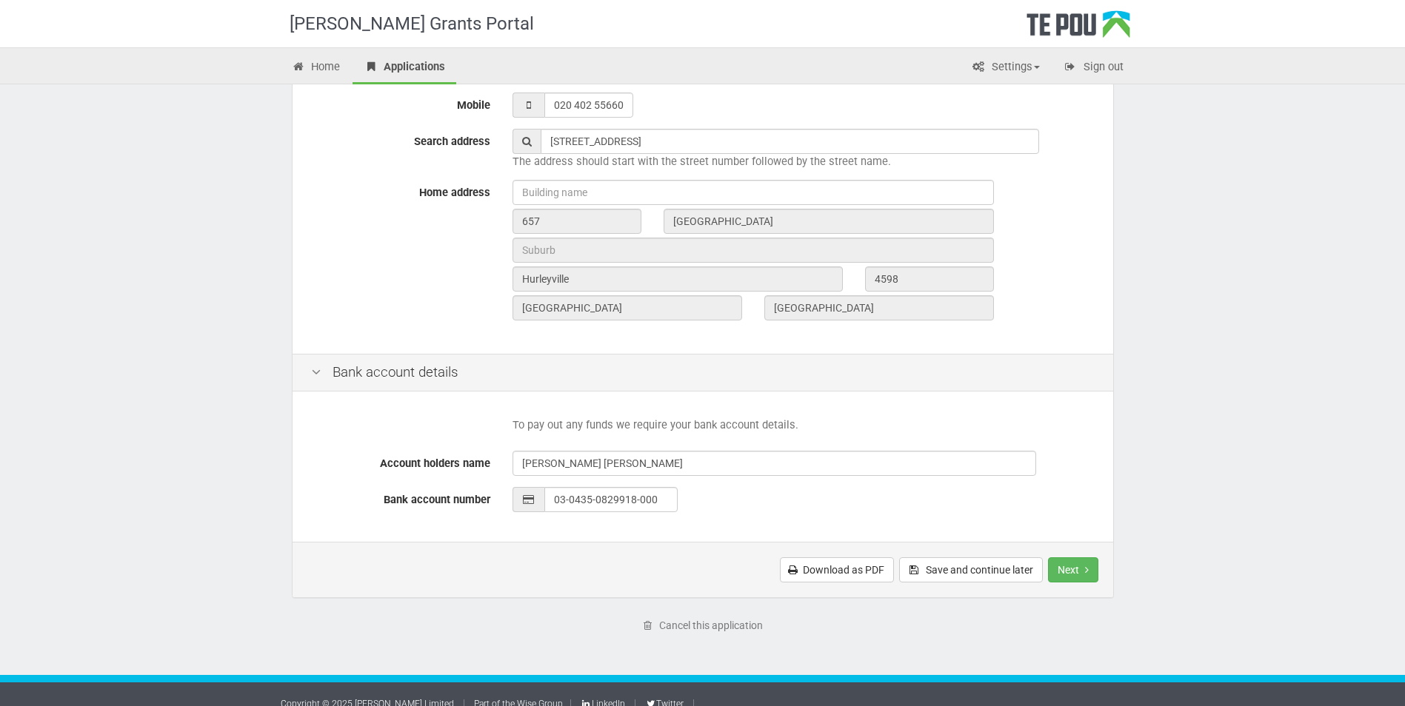
scroll to position [461, 0]
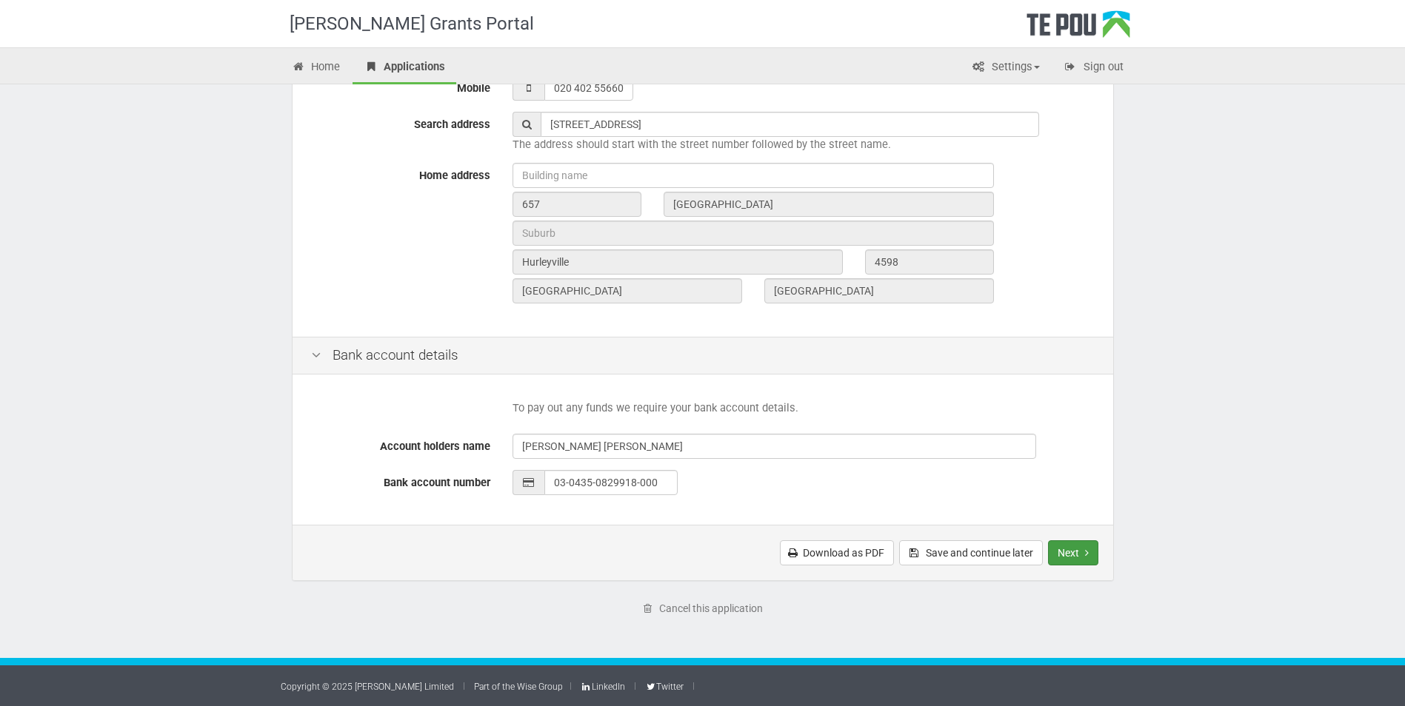
click at [1075, 555] on button "Next" at bounding box center [1073, 553] width 50 height 25
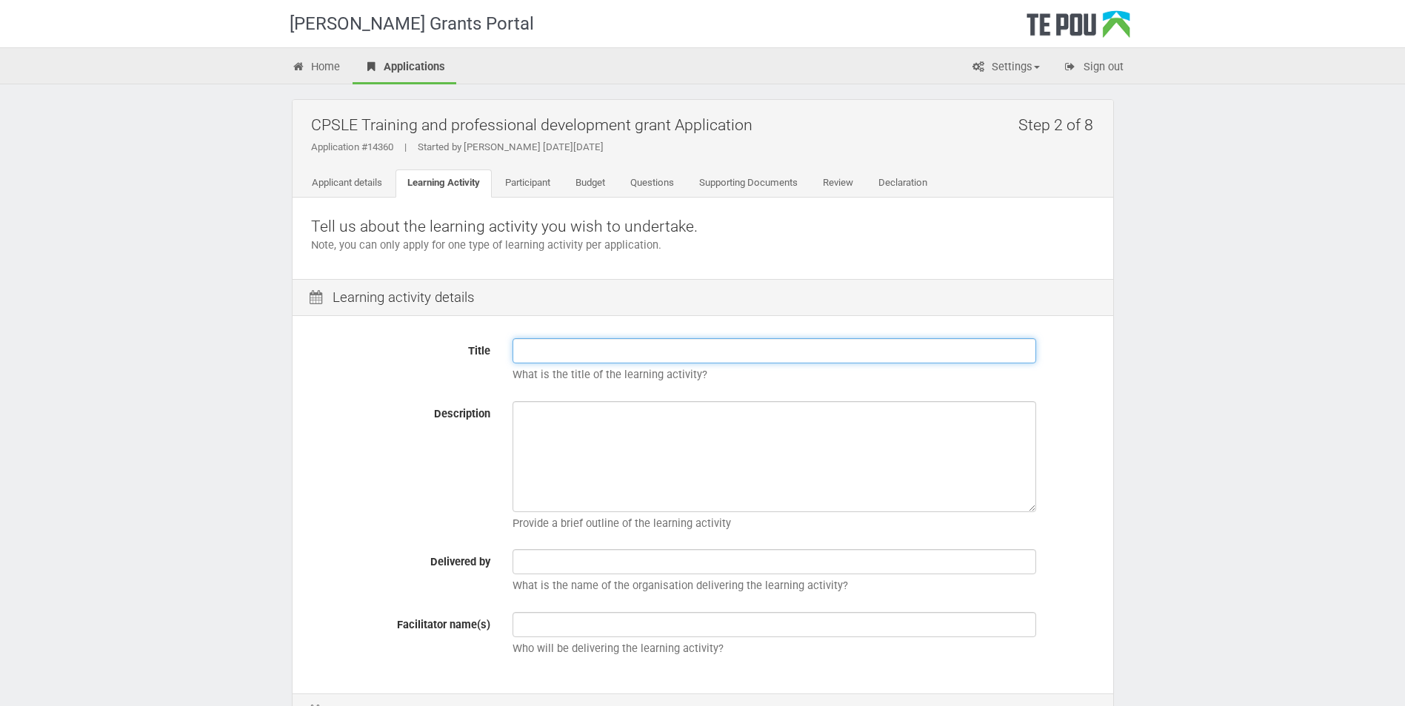
click at [527, 348] on input "Title" at bounding box center [774, 350] width 524 height 25
type input "He Puaawai Manukura Ki virtual"
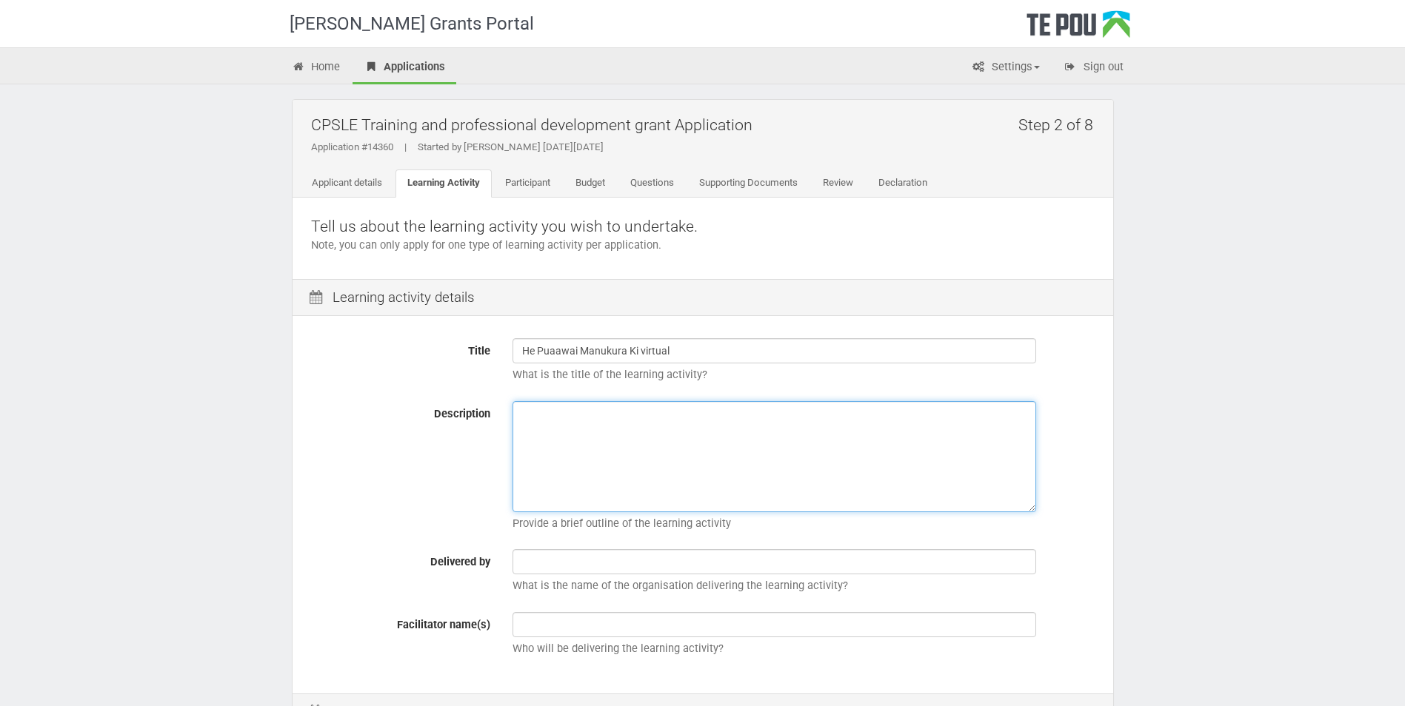
click at [527, 418] on textarea "Description" at bounding box center [774, 456] width 524 height 111
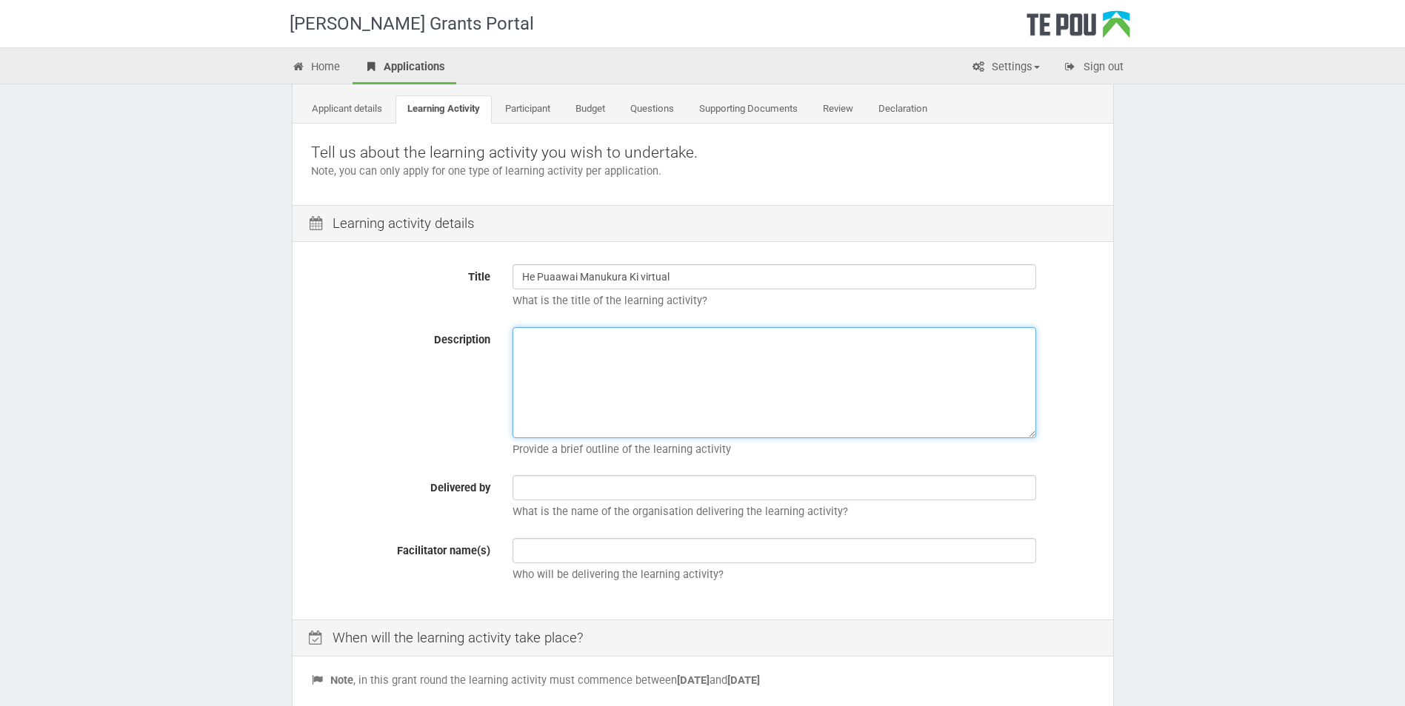
click at [529, 341] on textarea "Description" at bounding box center [774, 382] width 524 height 111
paste textarea "(CPSLE)"
drag, startPoint x: 729, startPoint y: 339, endPoint x: 990, endPoint y: 399, distance: 267.5
click at [989, 399] on textarea "to enhance my professional journey (CPSLE)" at bounding box center [774, 382] width 524 height 111
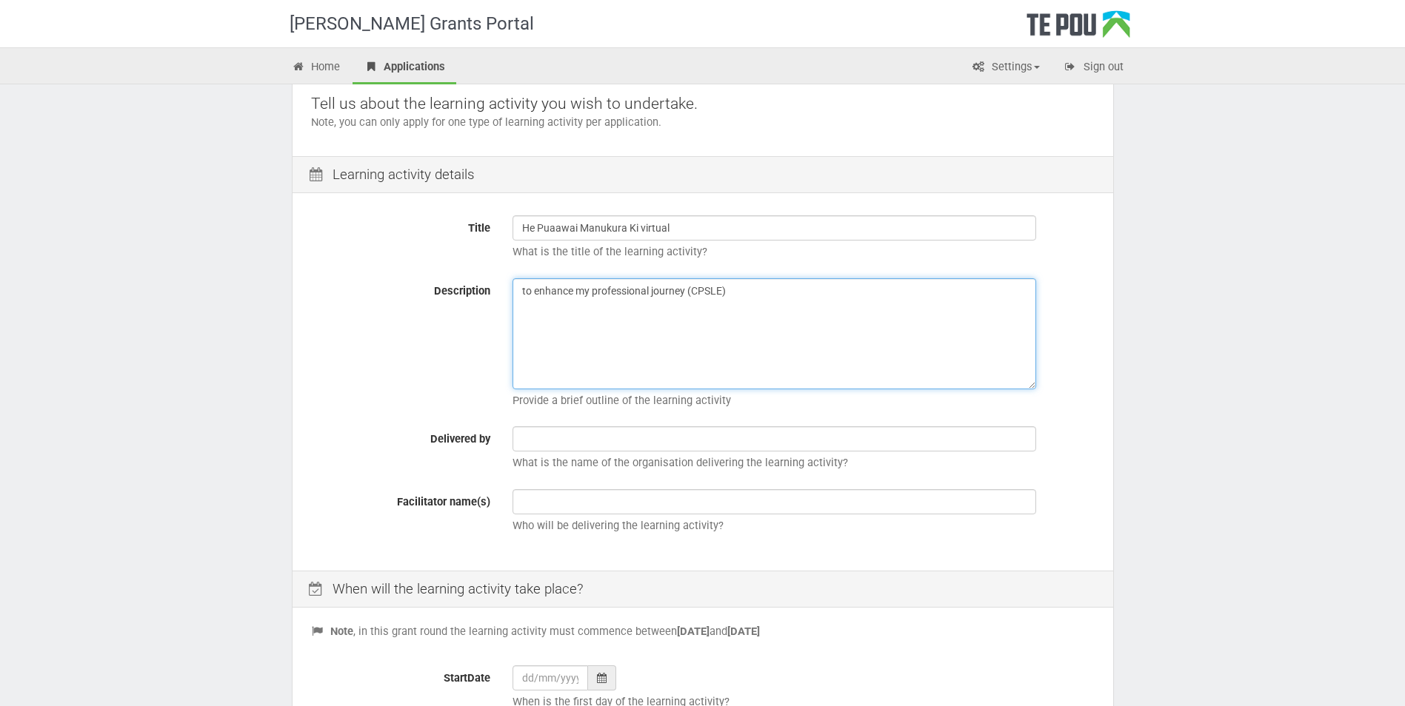
scroll to position [148, 0]
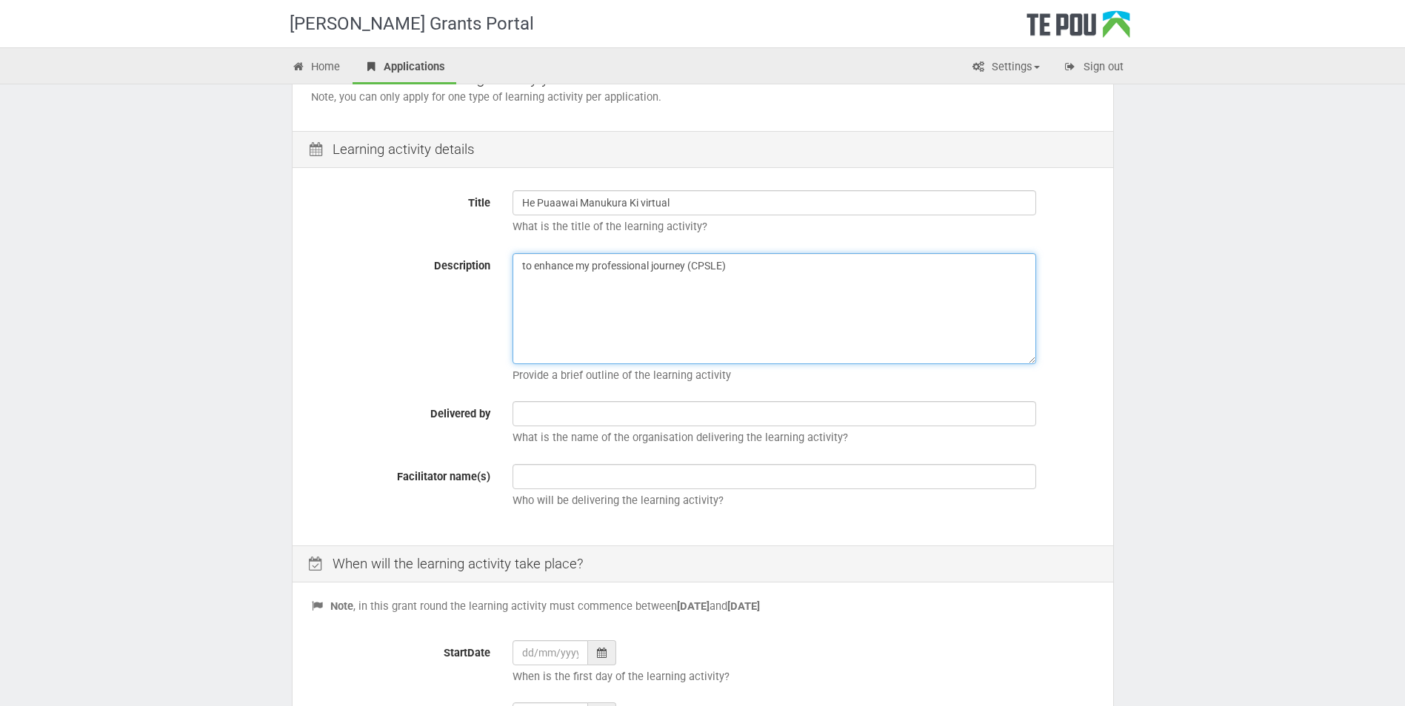
type textarea "to enhance my professional journey (CPSLE)"
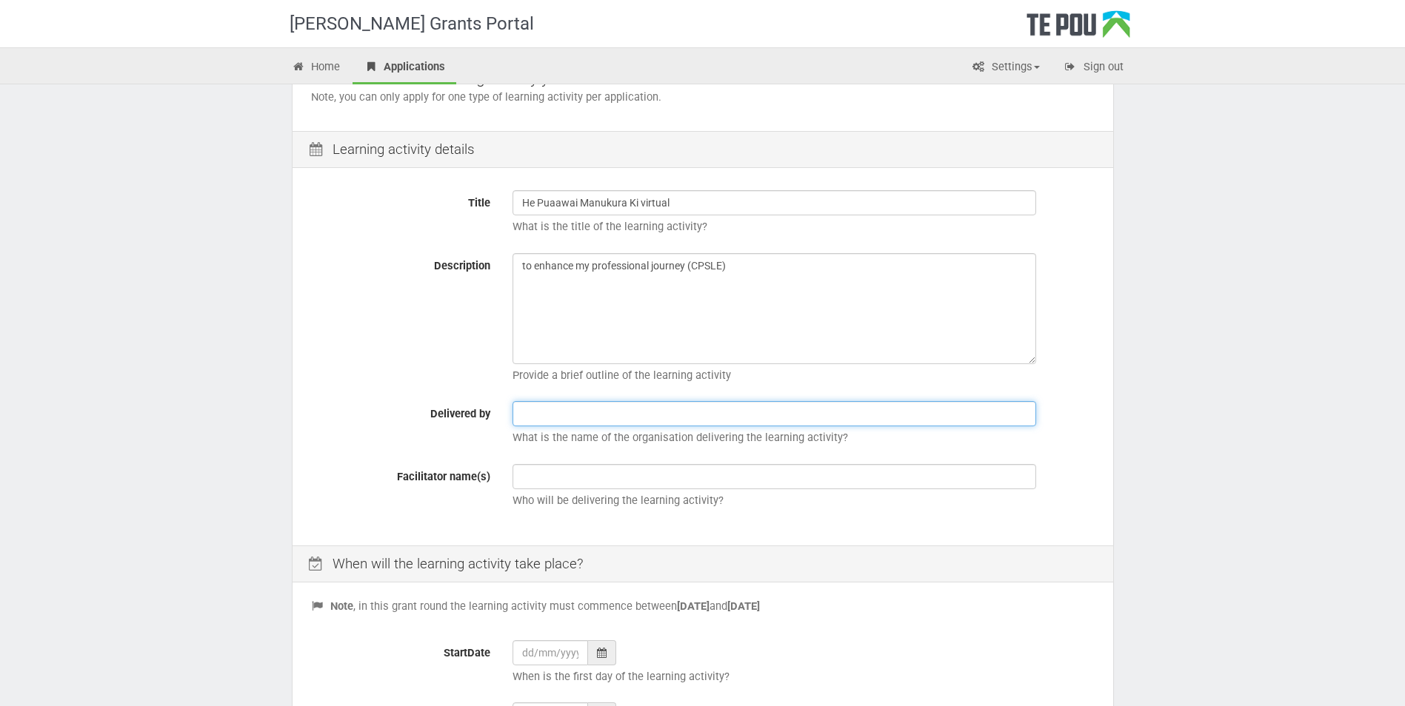
click at [518, 410] on input "text" at bounding box center [774, 413] width 524 height 25
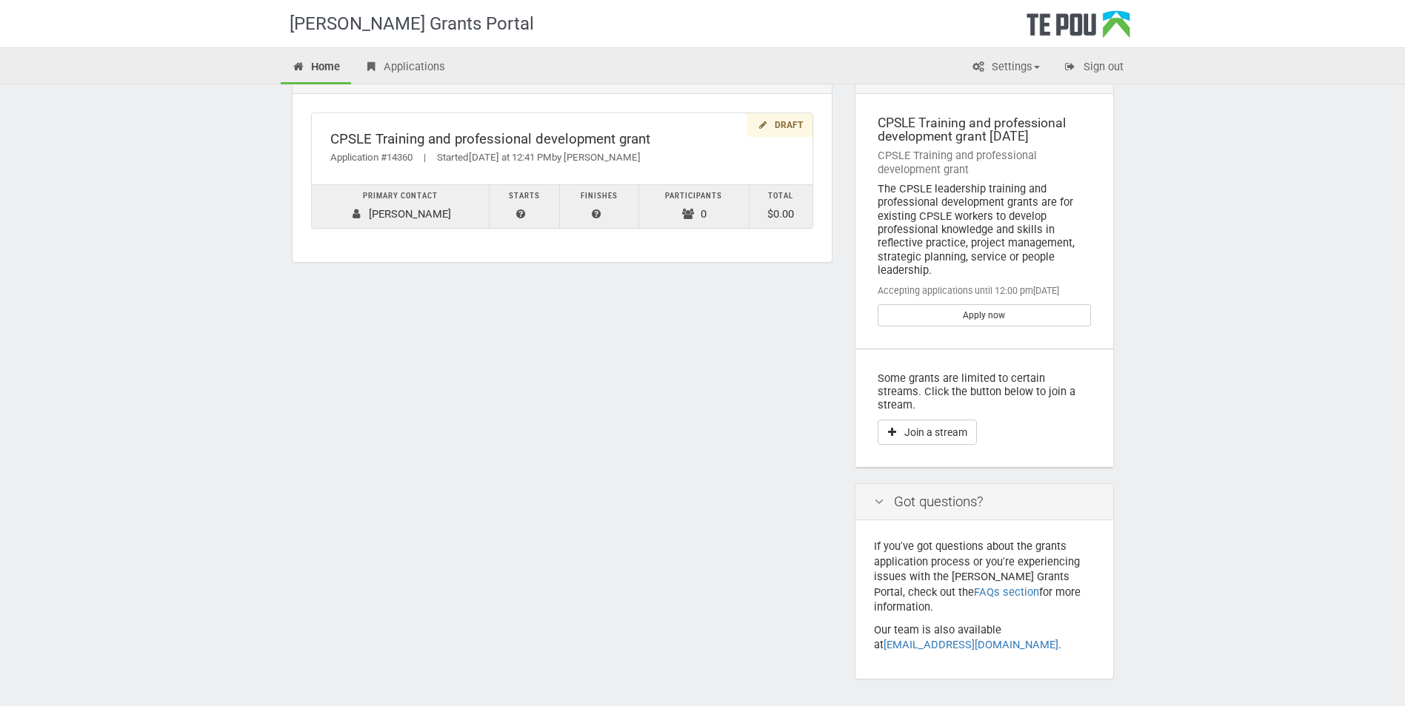
scroll to position [65, 0]
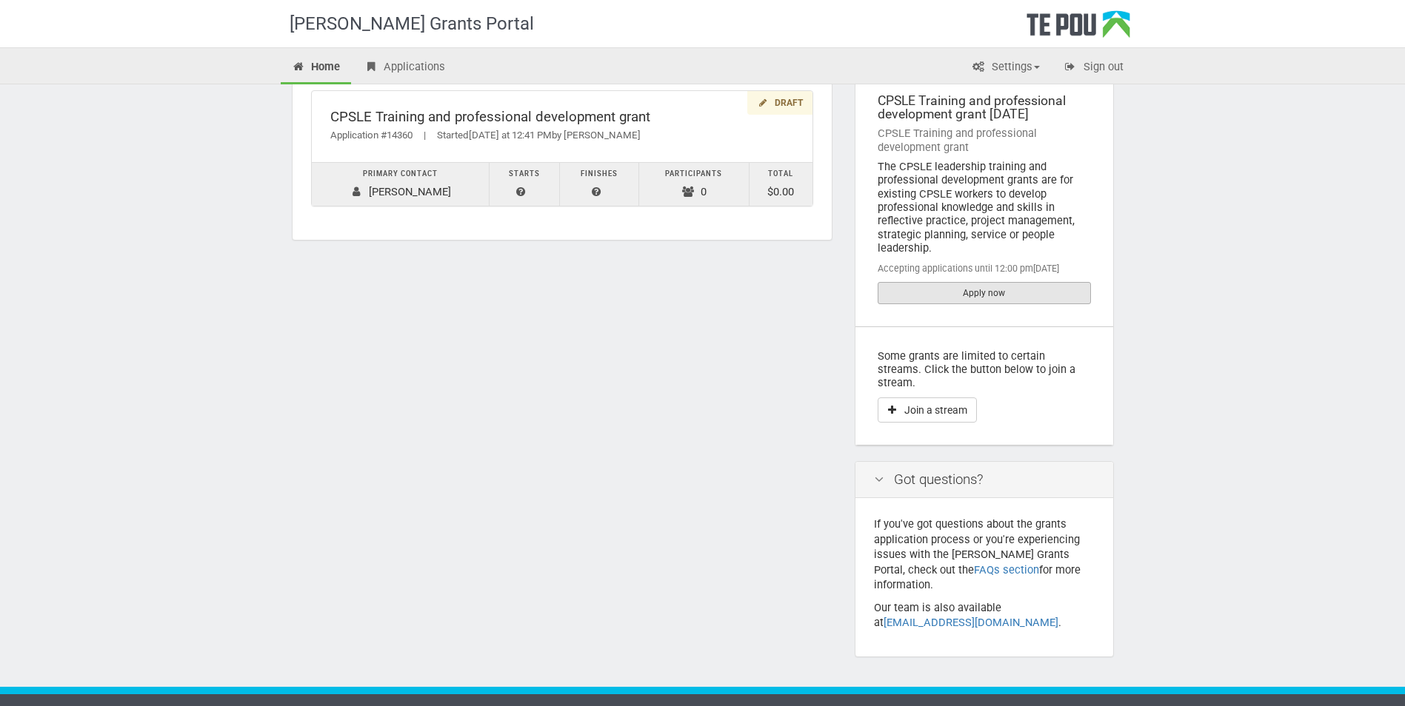
click at [967, 293] on link "Apply now" at bounding box center [984, 293] width 213 height 22
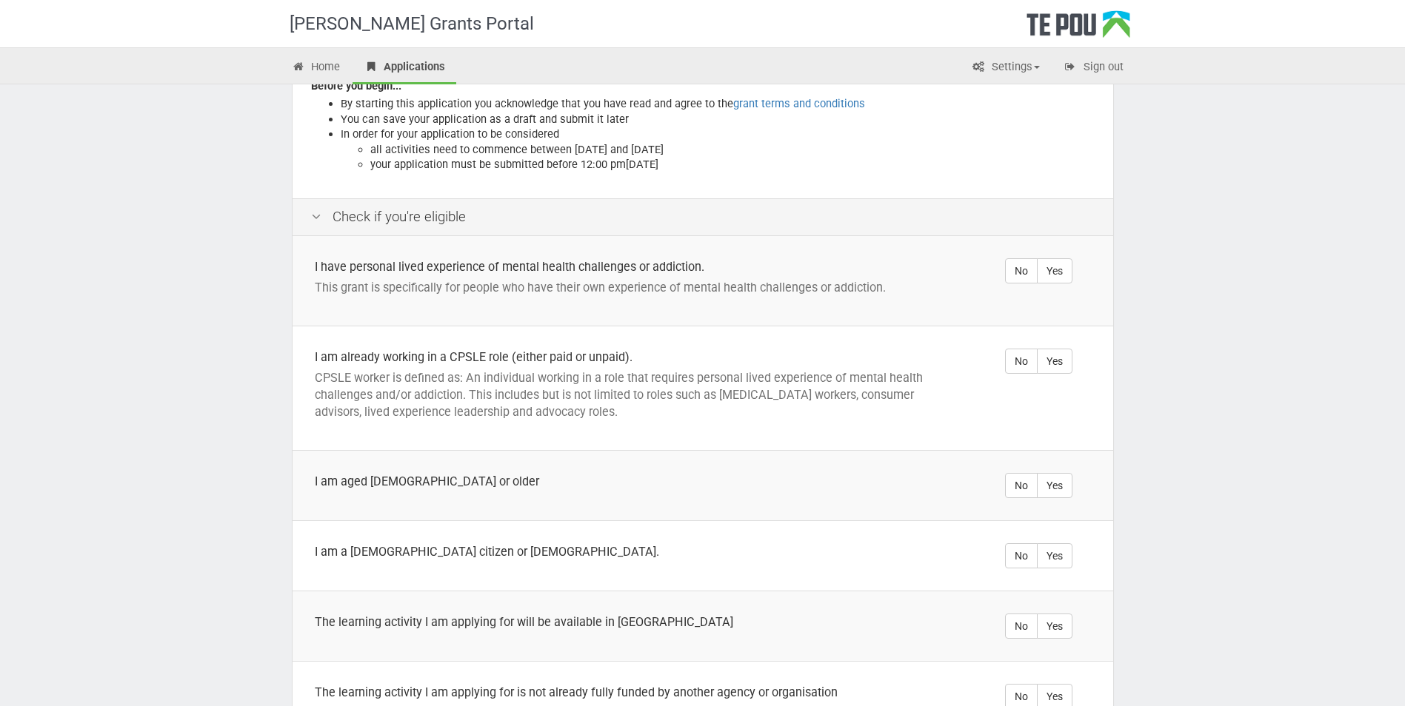
scroll to position [222, 0]
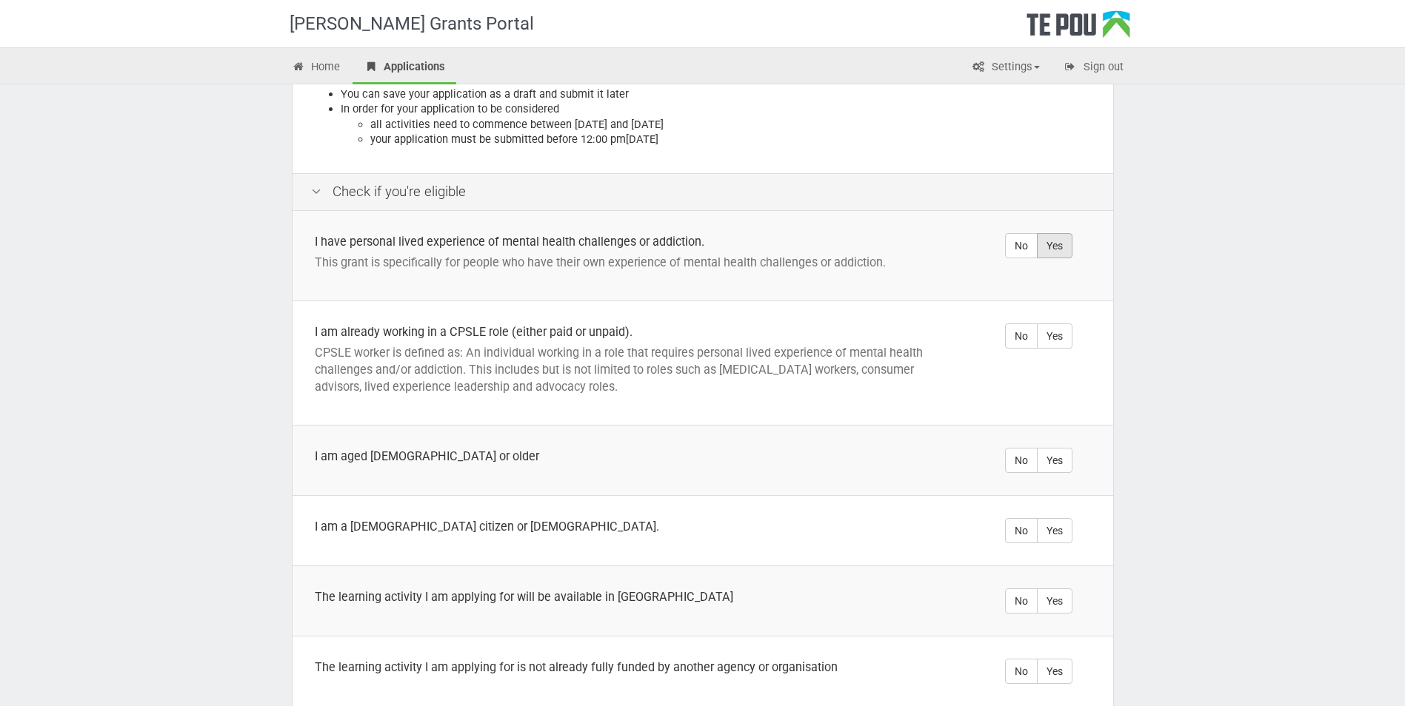
click at [1060, 235] on label "Yes" at bounding box center [1055, 245] width 36 height 25
radio input "true"
click at [1062, 325] on label "Yes" at bounding box center [1055, 336] width 36 height 25
radio input "true"
click at [1053, 448] on label "Yes" at bounding box center [1055, 460] width 36 height 25
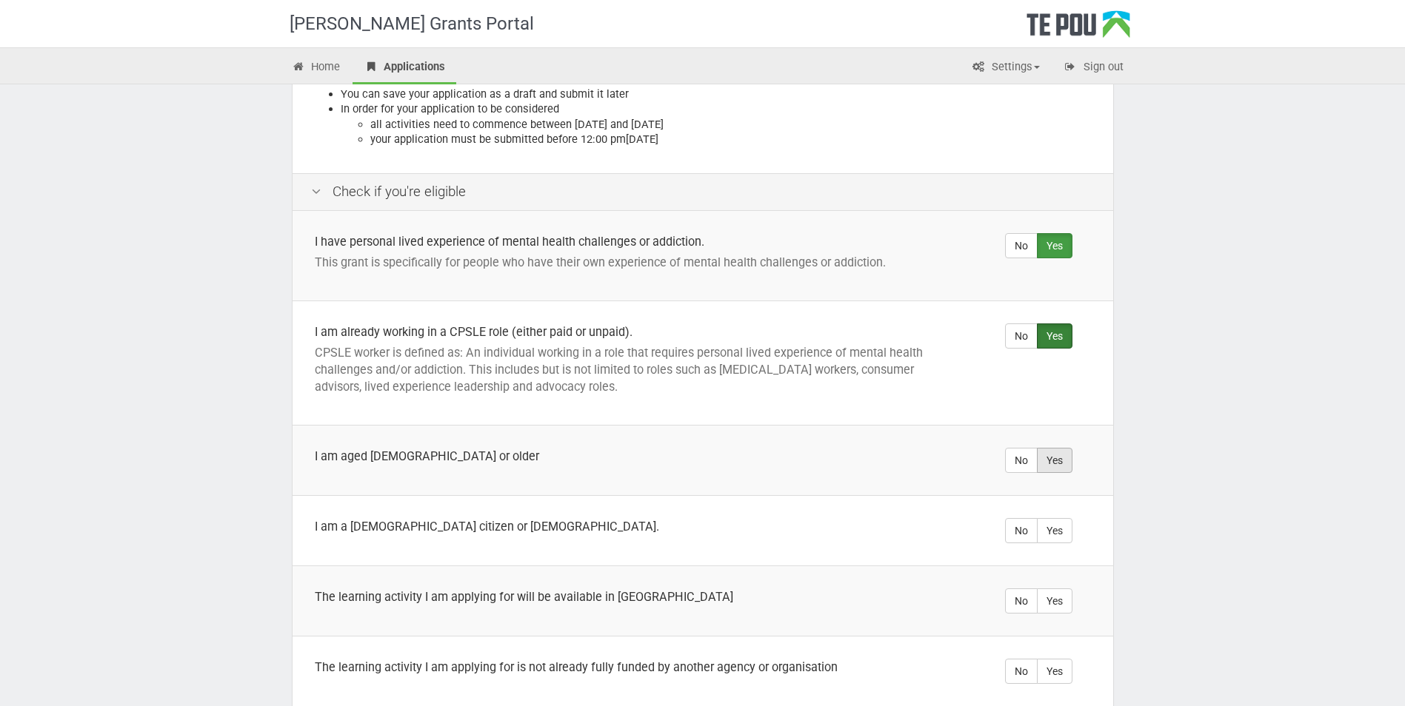
radio input "true"
click at [1054, 518] on label "Yes" at bounding box center [1055, 530] width 36 height 25
radio input "true"
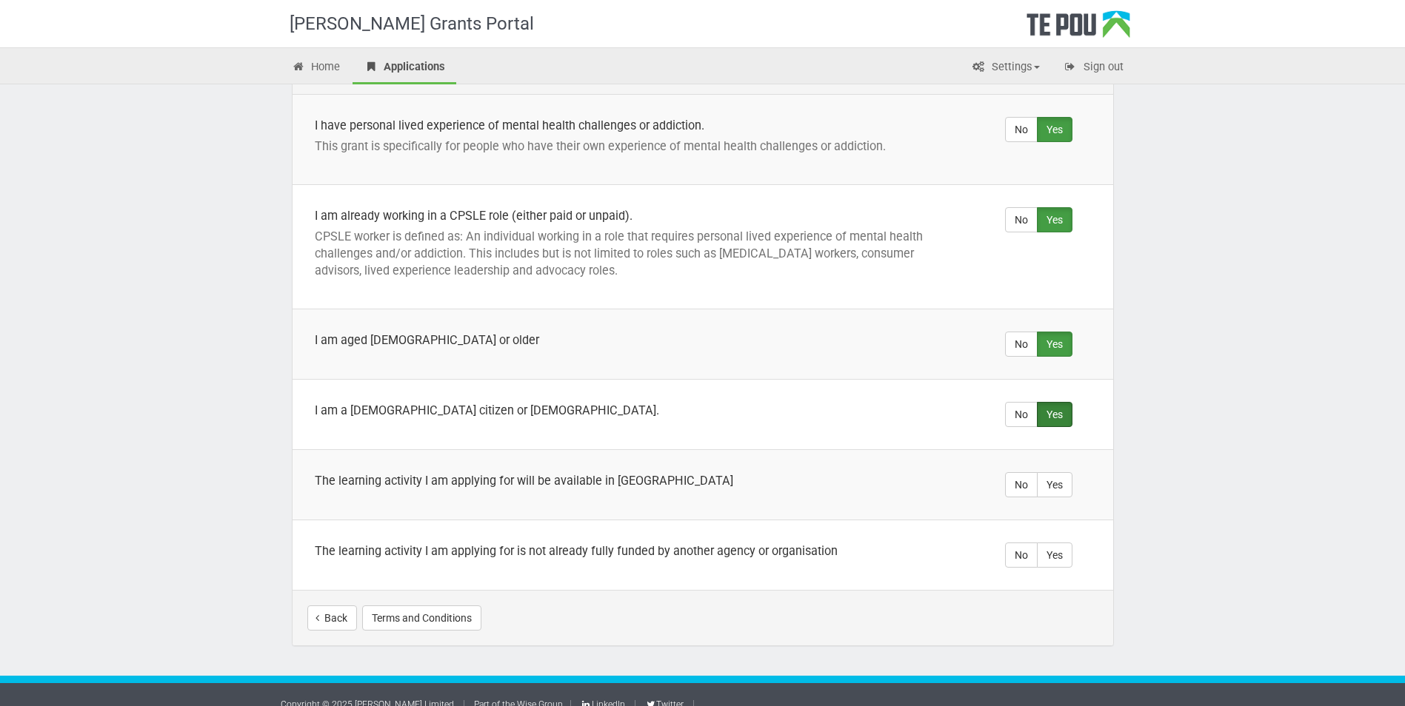
scroll to position [341, 0]
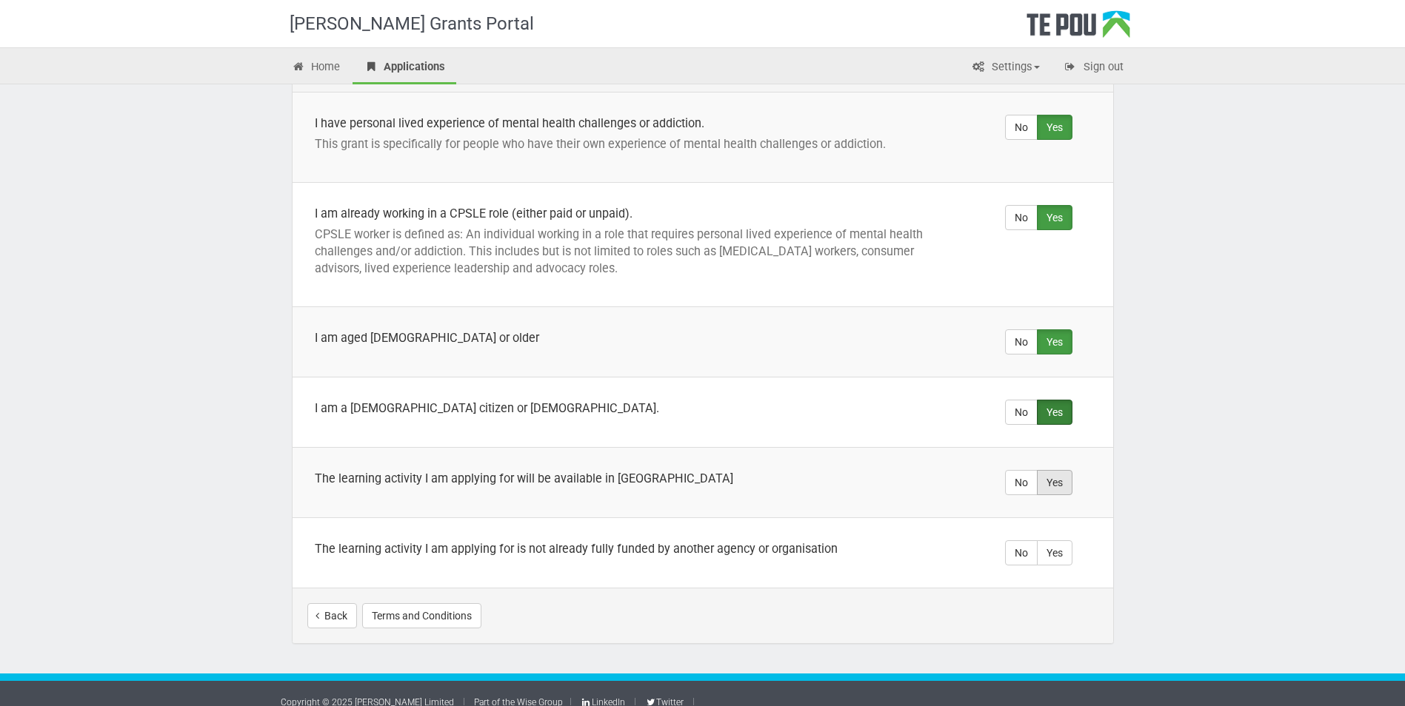
click at [1053, 471] on label "Yes" at bounding box center [1055, 482] width 36 height 25
radio input "true"
click at [1065, 541] on label "Yes" at bounding box center [1055, 553] width 36 height 25
radio input "true"
click at [1024, 604] on button "Start your application" at bounding box center [1034, 616] width 128 height 25
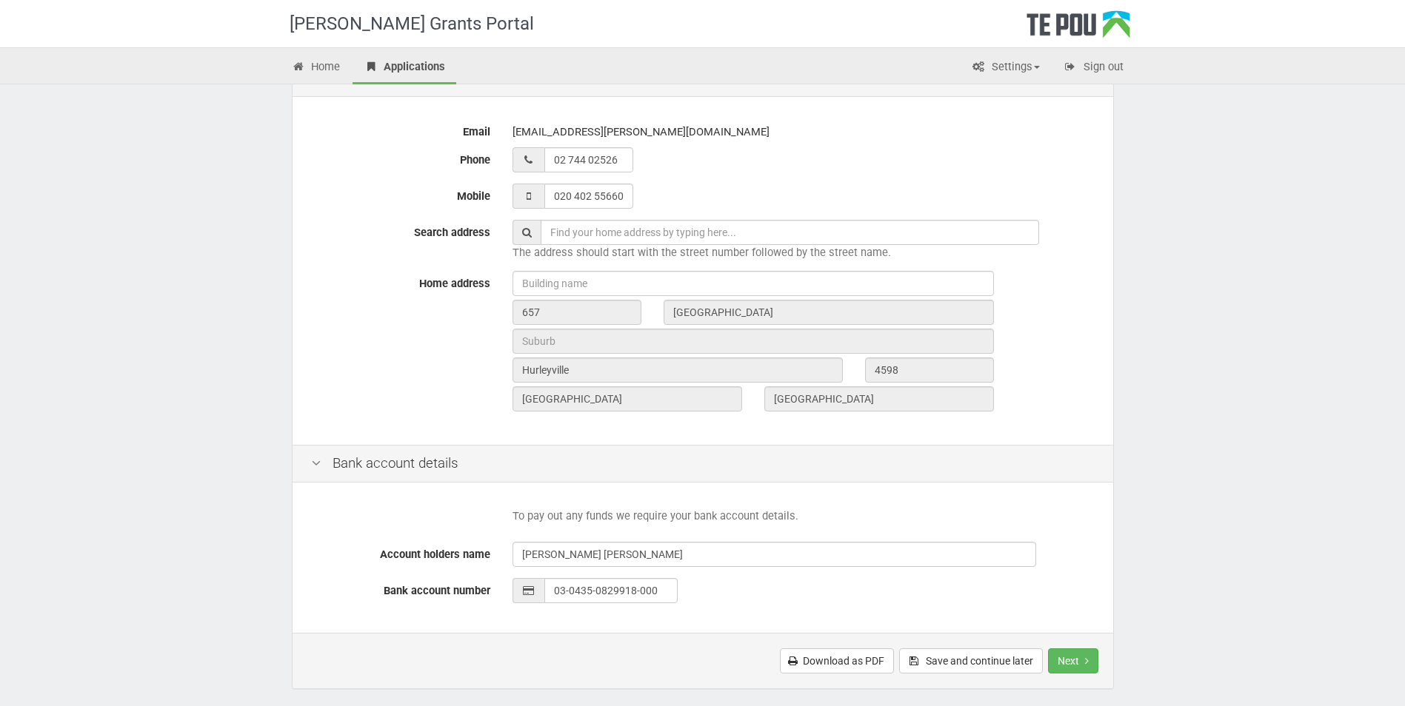
scroll to position [461, 0]
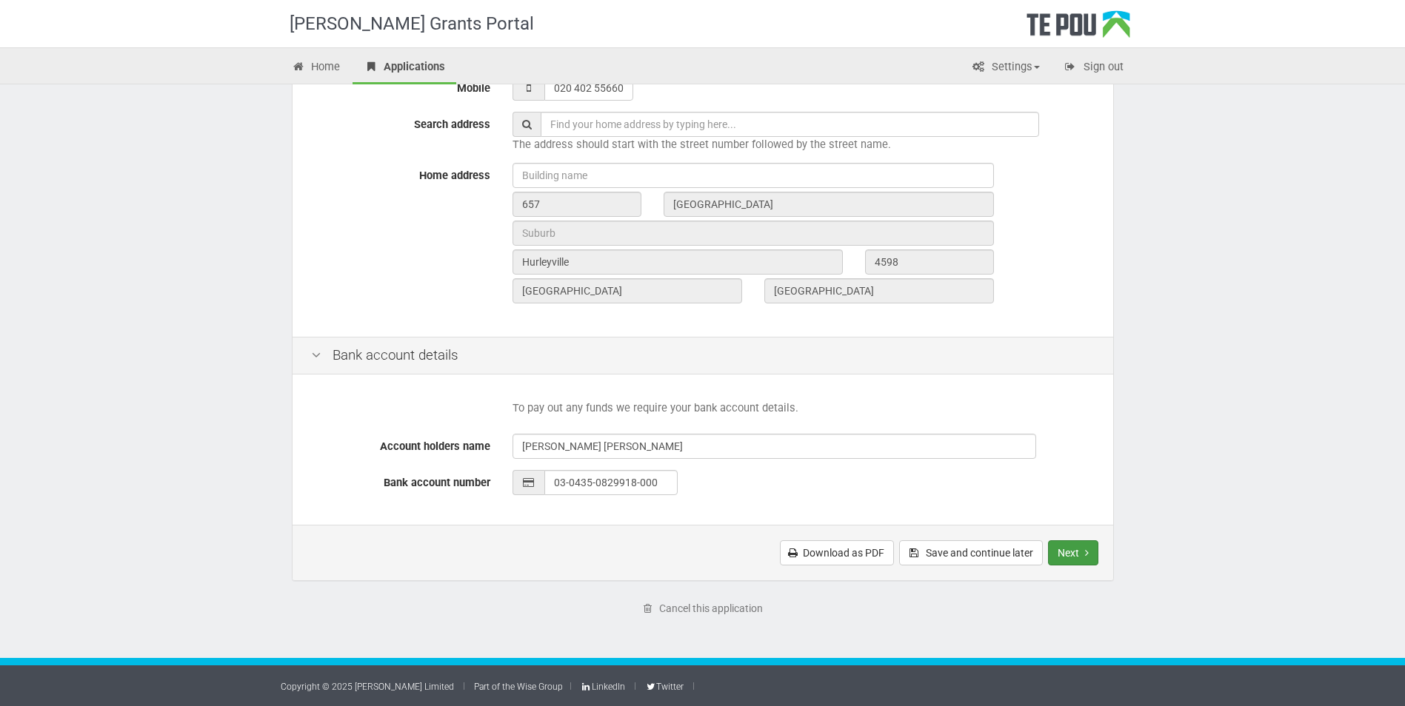
click at [1065, 551] on button "Next" at bounding box center [1073, 553] width 50 height 25
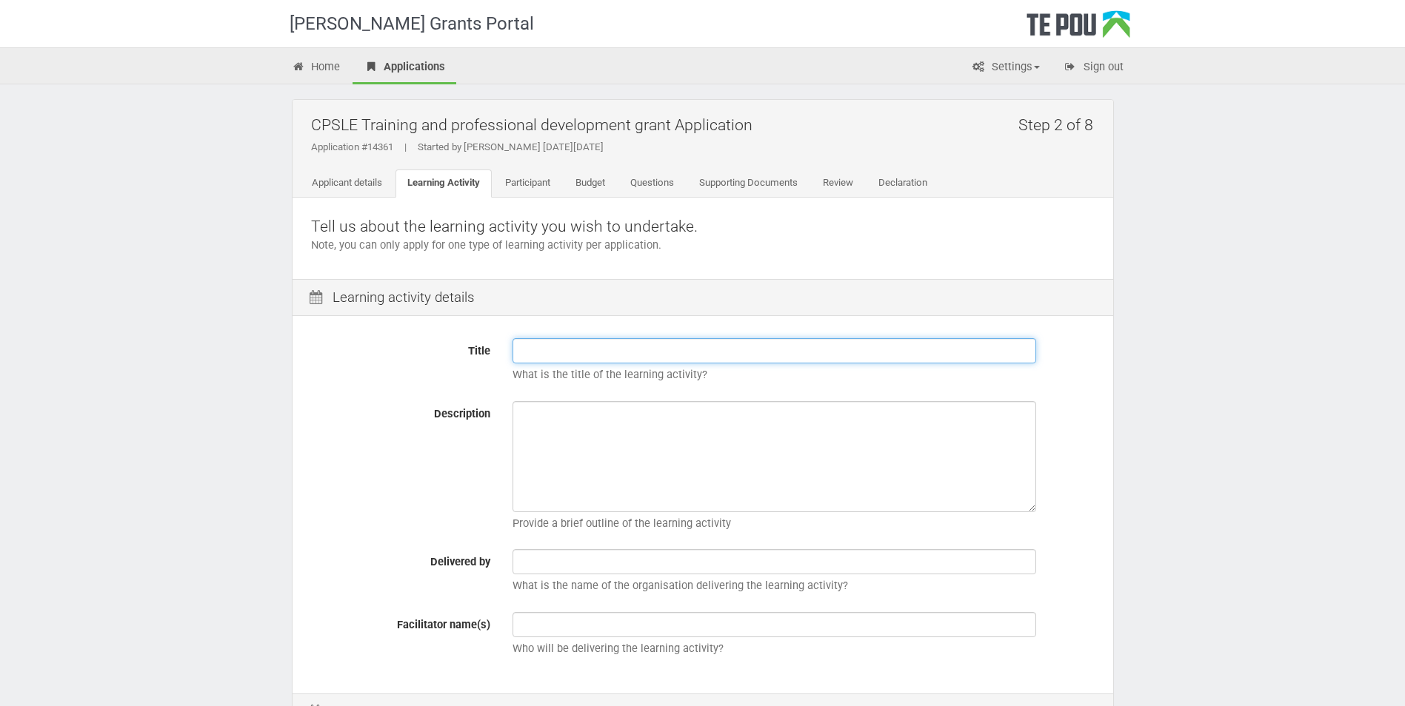
click at [524, 350] on input "Title" at bounding box center [774, 350] width 524 height 25
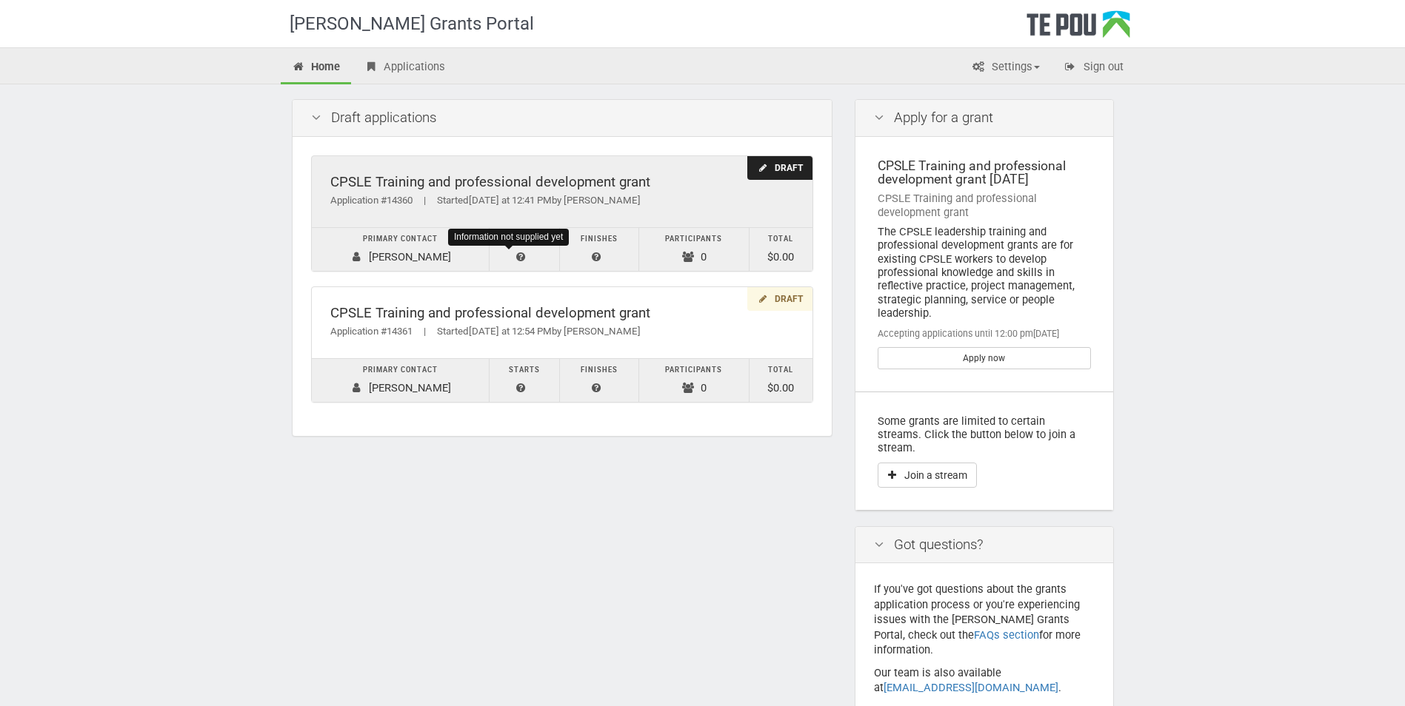
click at [516, 257] on icon at bounding box center [521, 257] width 10 height 11
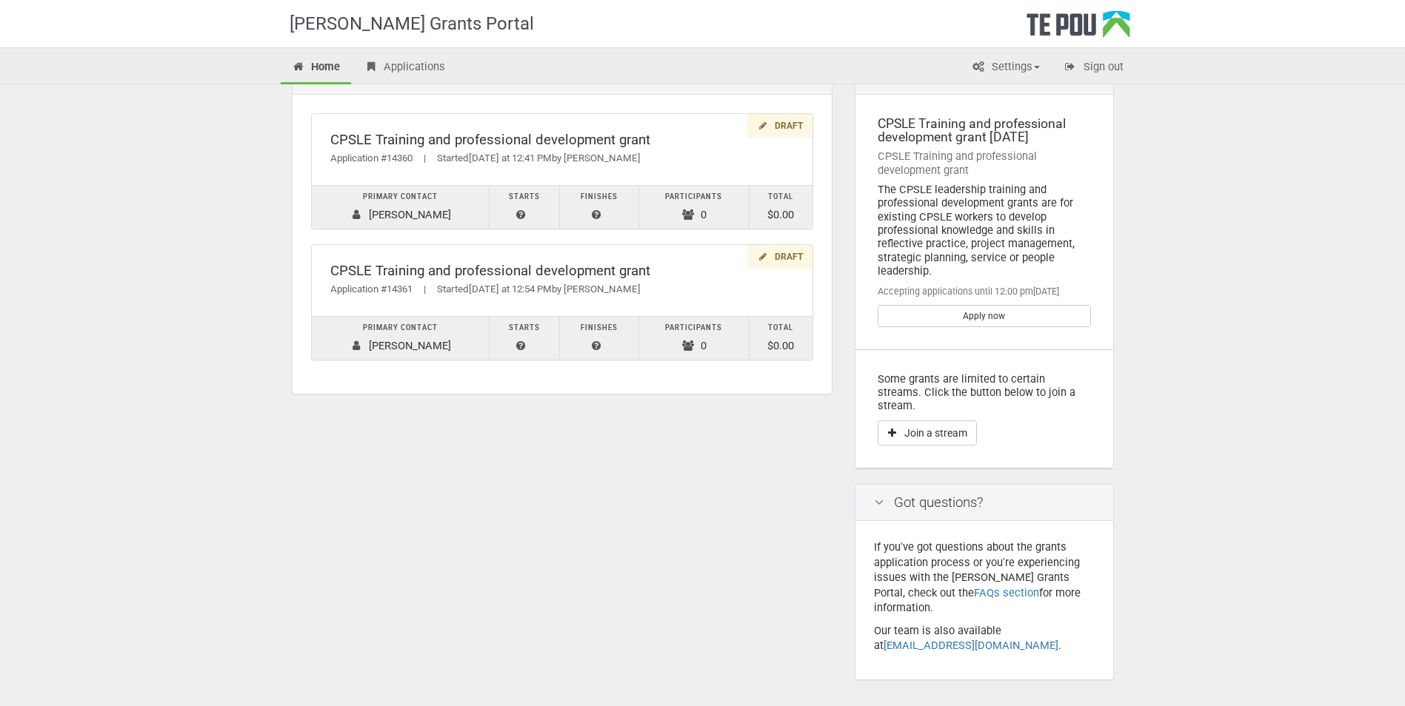
scroll to position [65, 0]
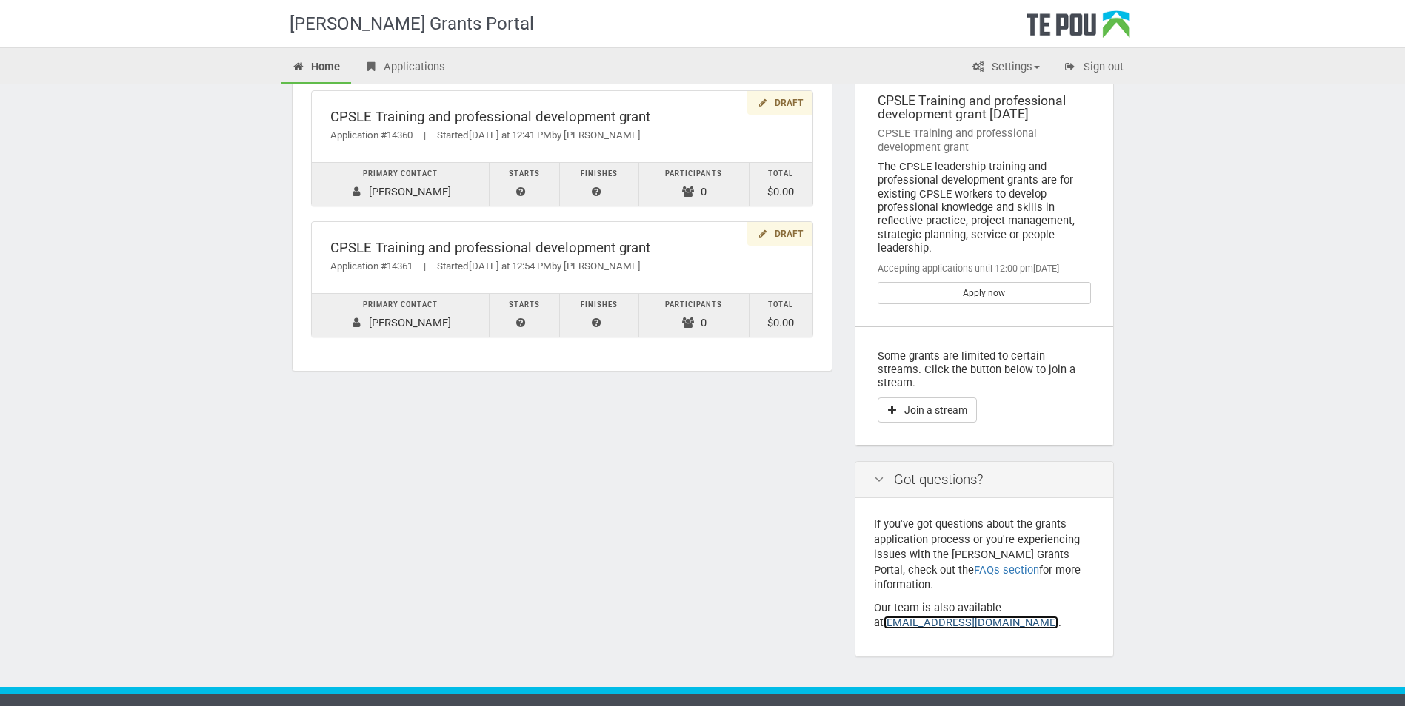
click at [906, 616] on link "[EMAIL_ADDRESS][DOMAIN_NAME]" at bounding box center [970, 622] width 175 height 13
